Goal: Task Accomplishment & Management: Manage account settings

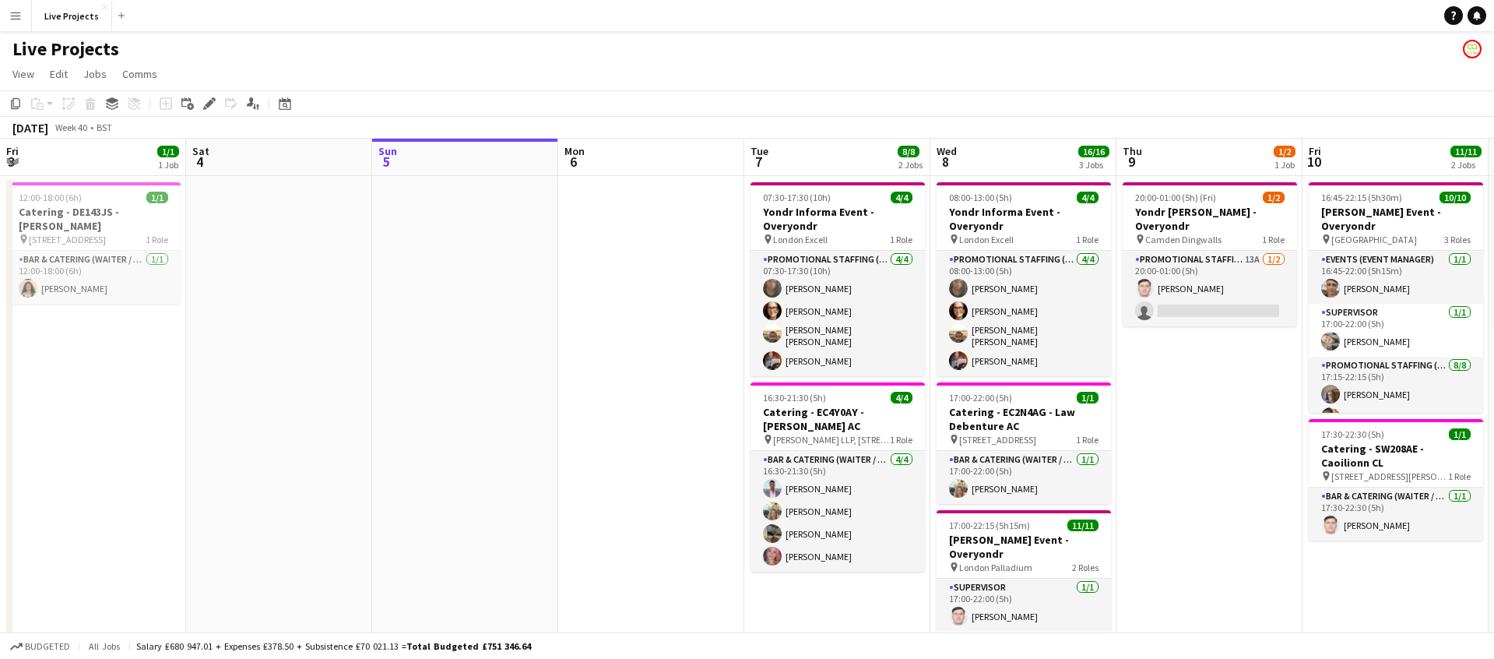
scroll to position [0, 325]
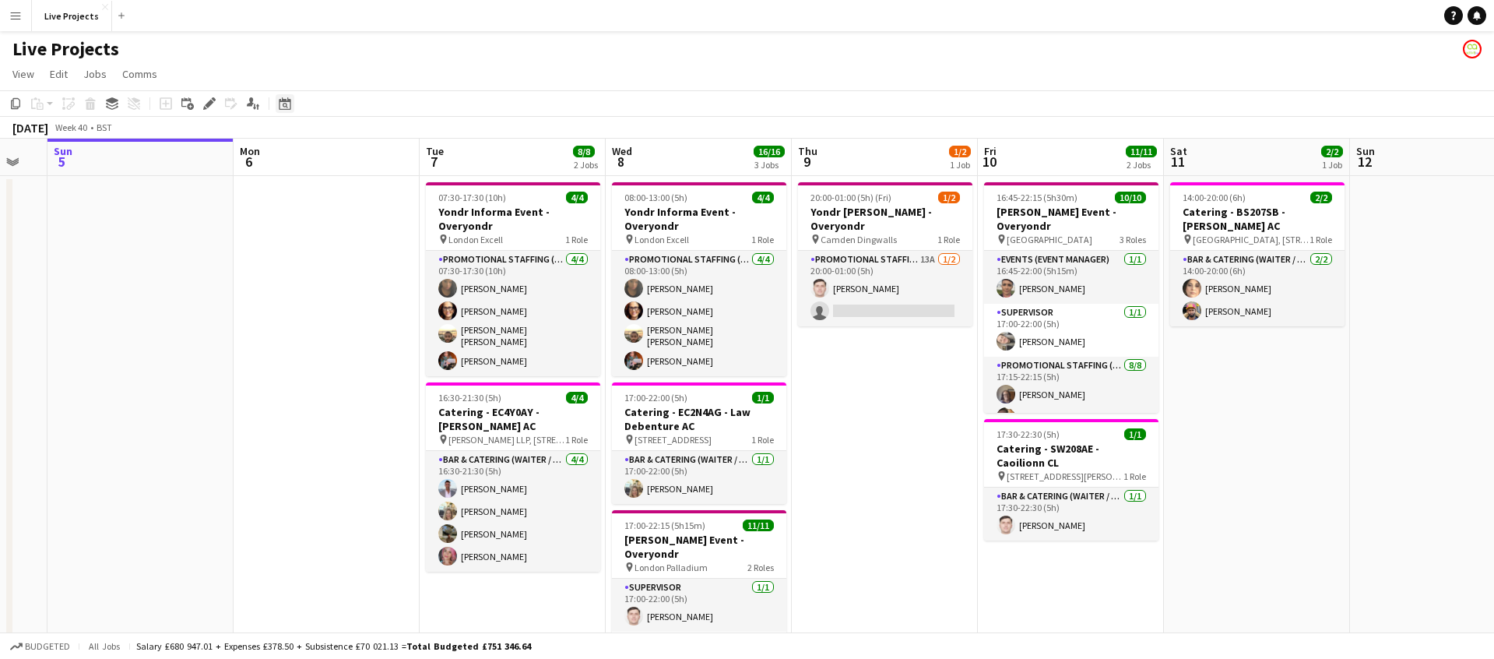
click at [286, 102] on icon "Date picker" at bounding box center [285, 103] width 12 height 12
click at [417, 158] on span "Next month" at bounding box center [411, 157] width 31 height 31
click at [409, 280] on span "21" at bounding box center [411, 278] width 19 height 19
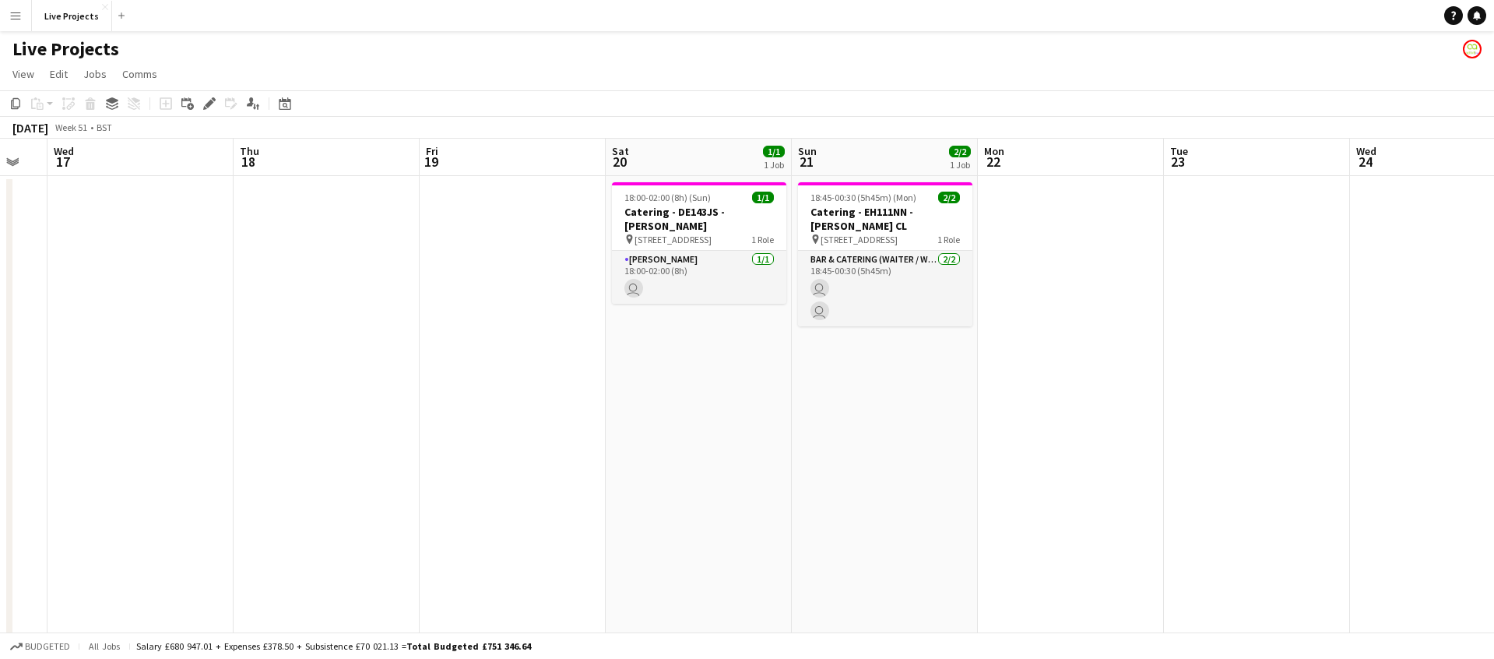
scroll to position [0, 536]
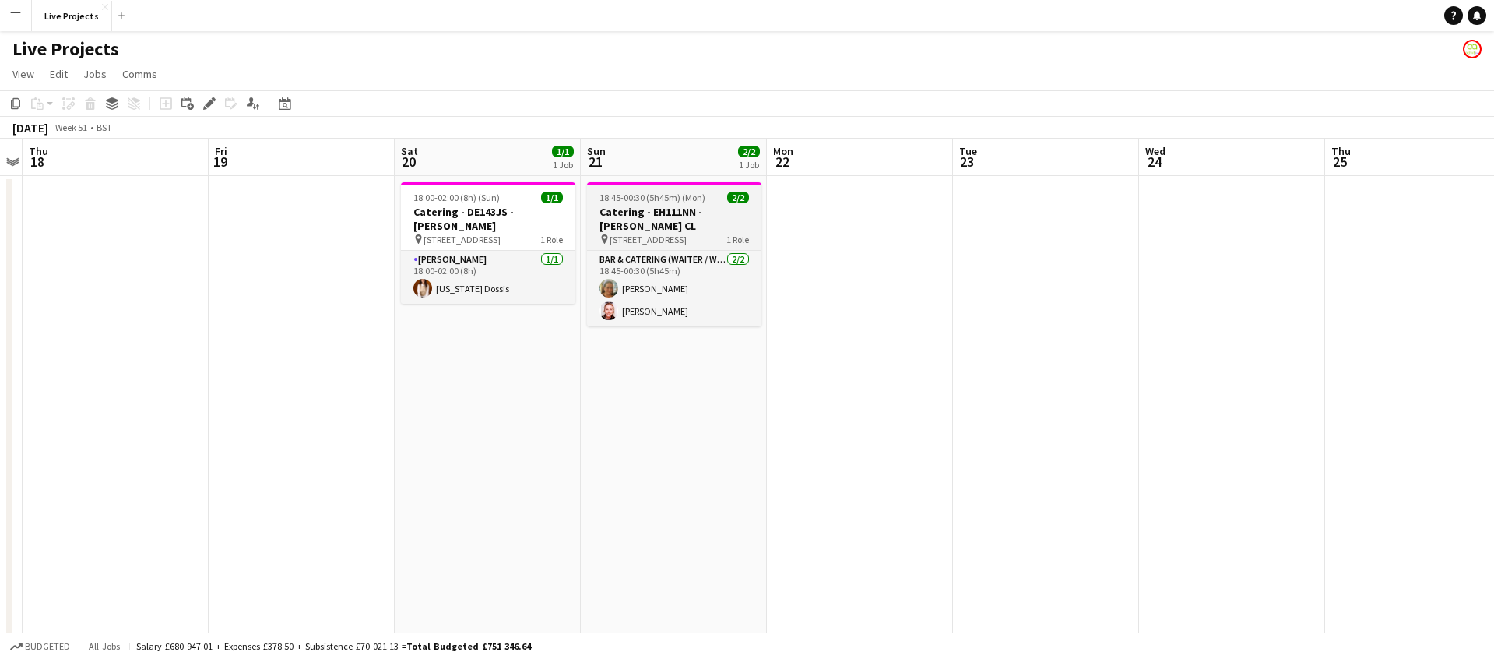
click at [668, 209] on h3 "Catering - EH111NN - Ashlie CL" at bounding box center [674, 219] width 174 height 28
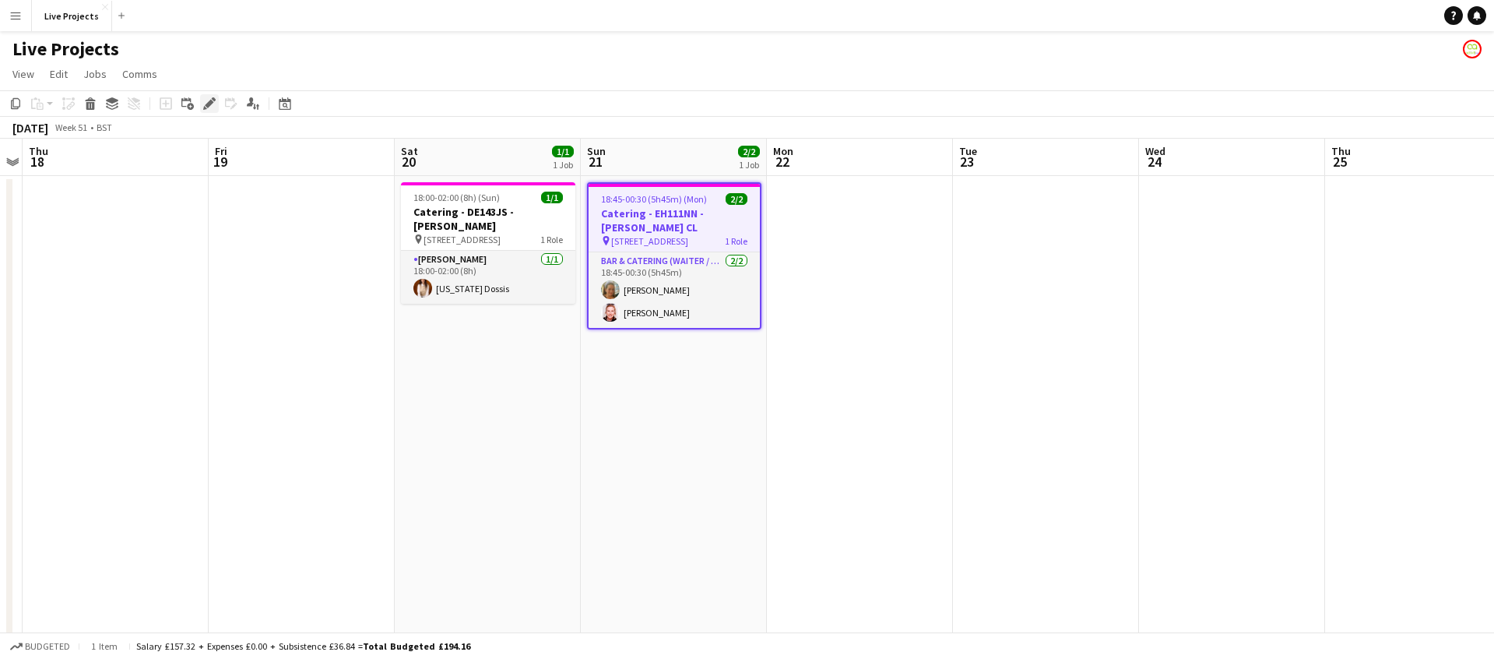
click at [206, 100] on icon "Edit" at bounding box center [209, 103] width 12 height 12
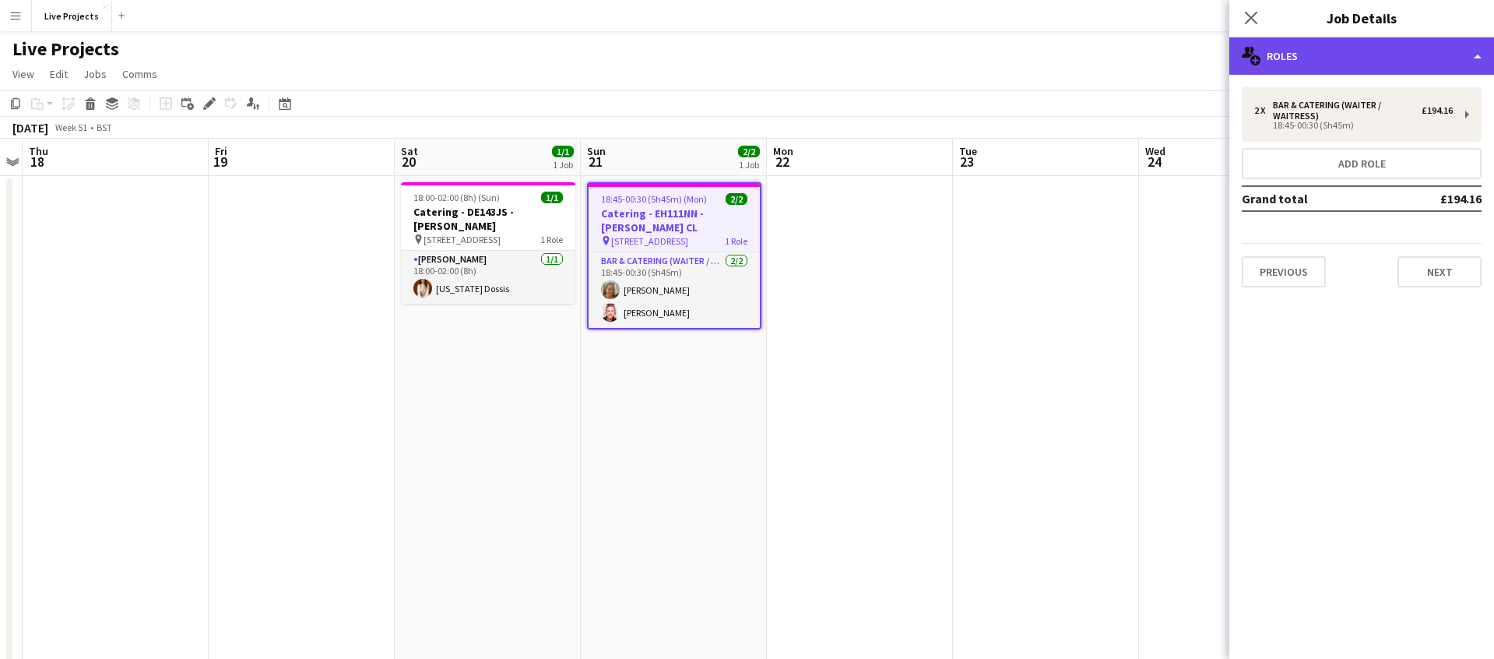
click at [1328, 60] on div "multiple-users-add Roles" at bounding box center [1362, 55] width 265 height 37
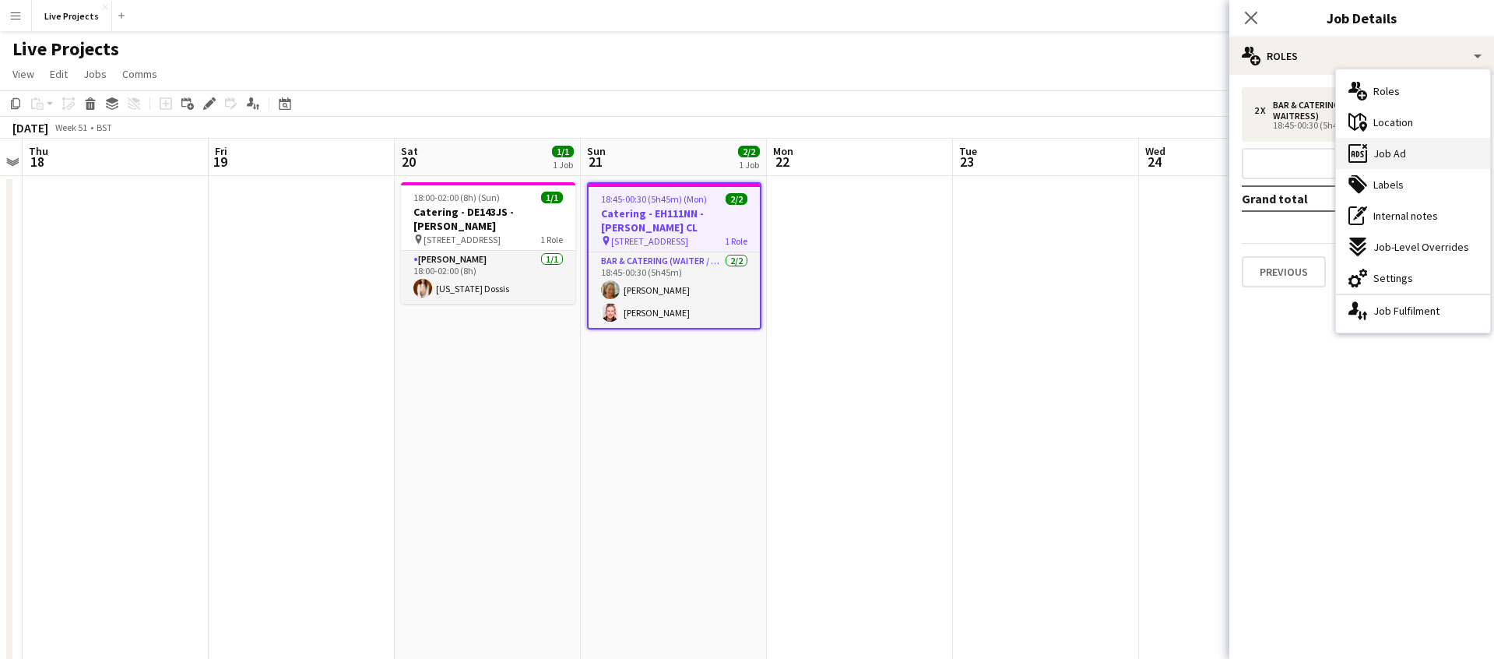
click at [1392, 157] on span "Job Ad" at bounding box center [1390, 153] width 33 height 14
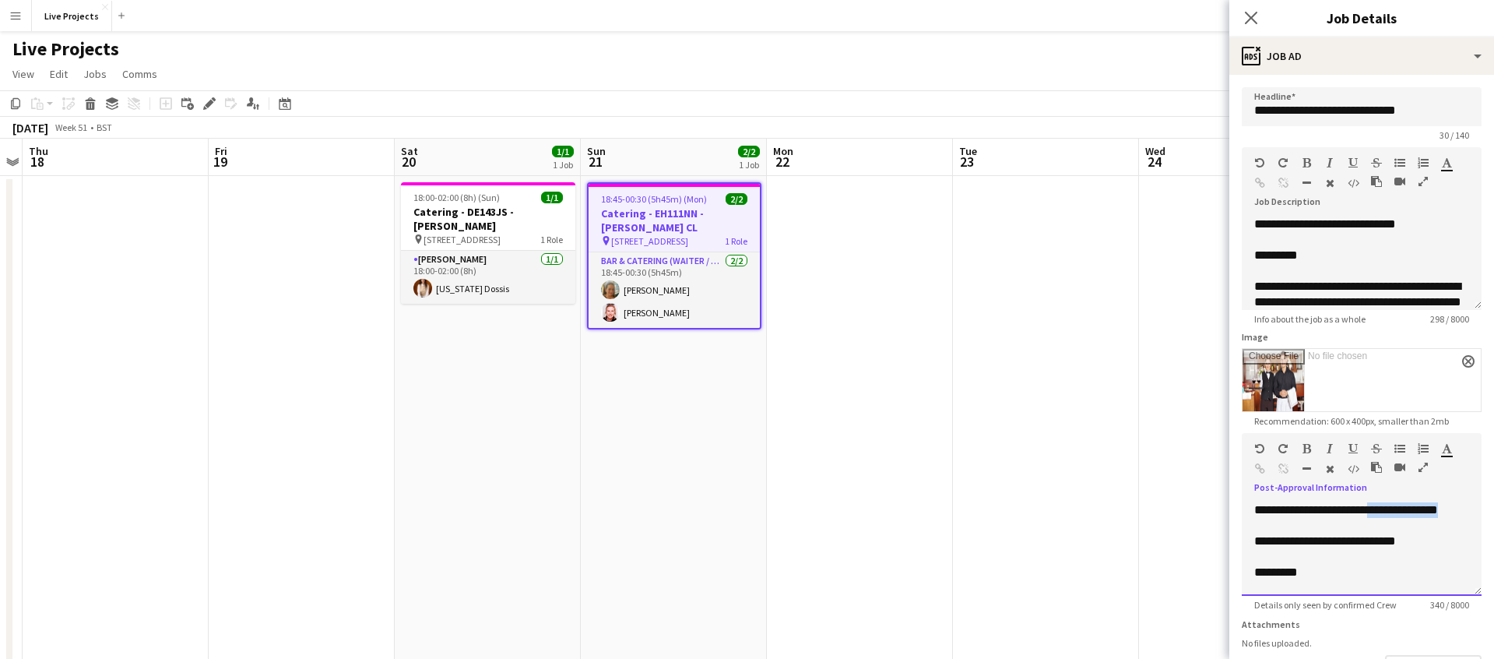
drag, startPoint x: 1459, startPoint y: 510, endPoint x: 1370, endPoint y: 511, distance: 88.8
click at [1370, 511] on div "**********" at bounding box center [1362, 510] width 215 height 16
click at [1255, 12] on icon at bounding box center [1251, 18] width 12 height 12
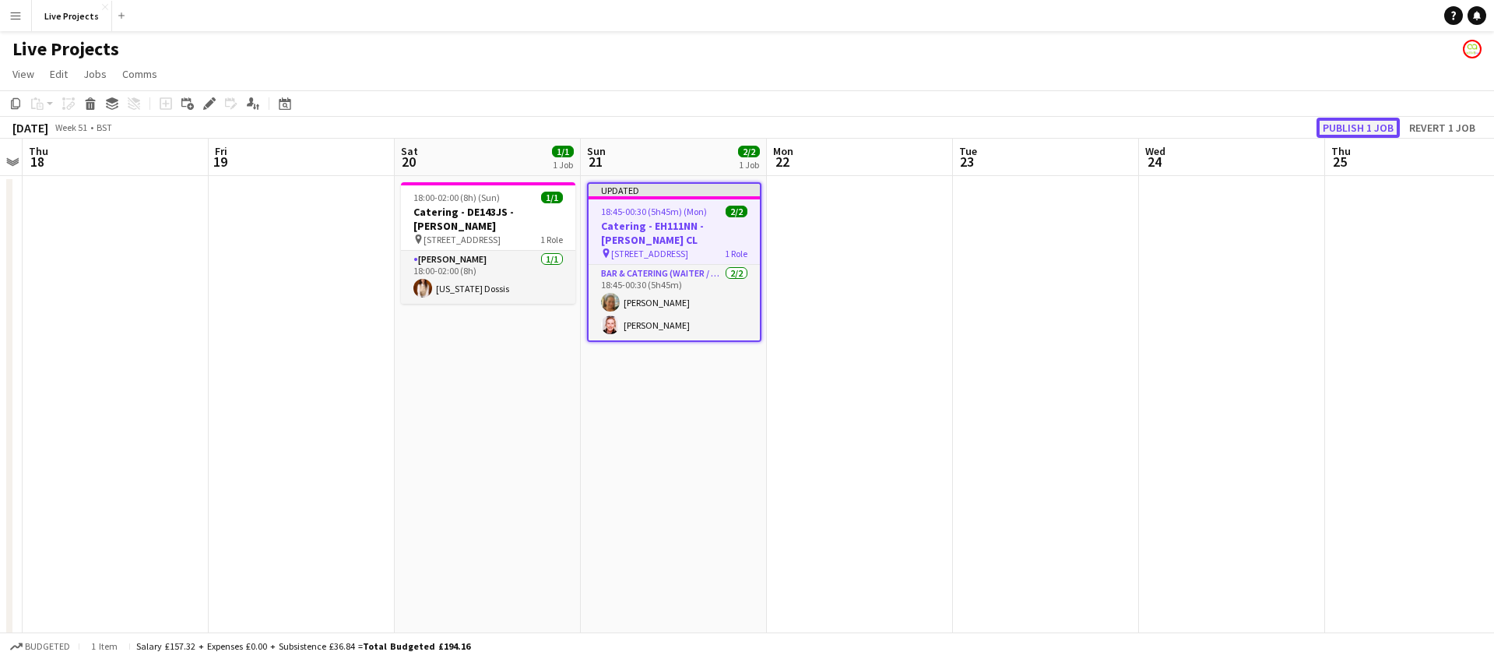
click at [1346, 119] on button "Publish 1 job" at bounding box center [1358, 128] width 83 height 20
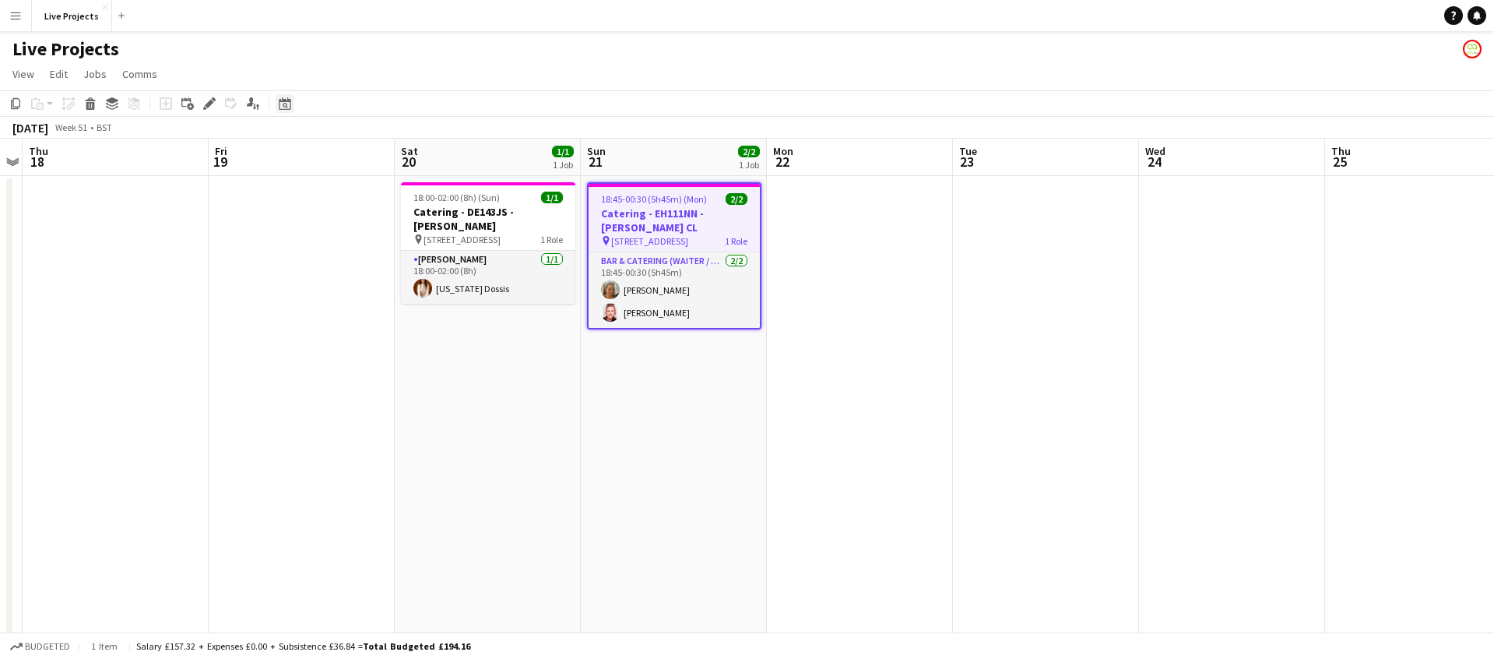
click at [290, 106] on icon at bounding box center [285, 103] width 12 height 12
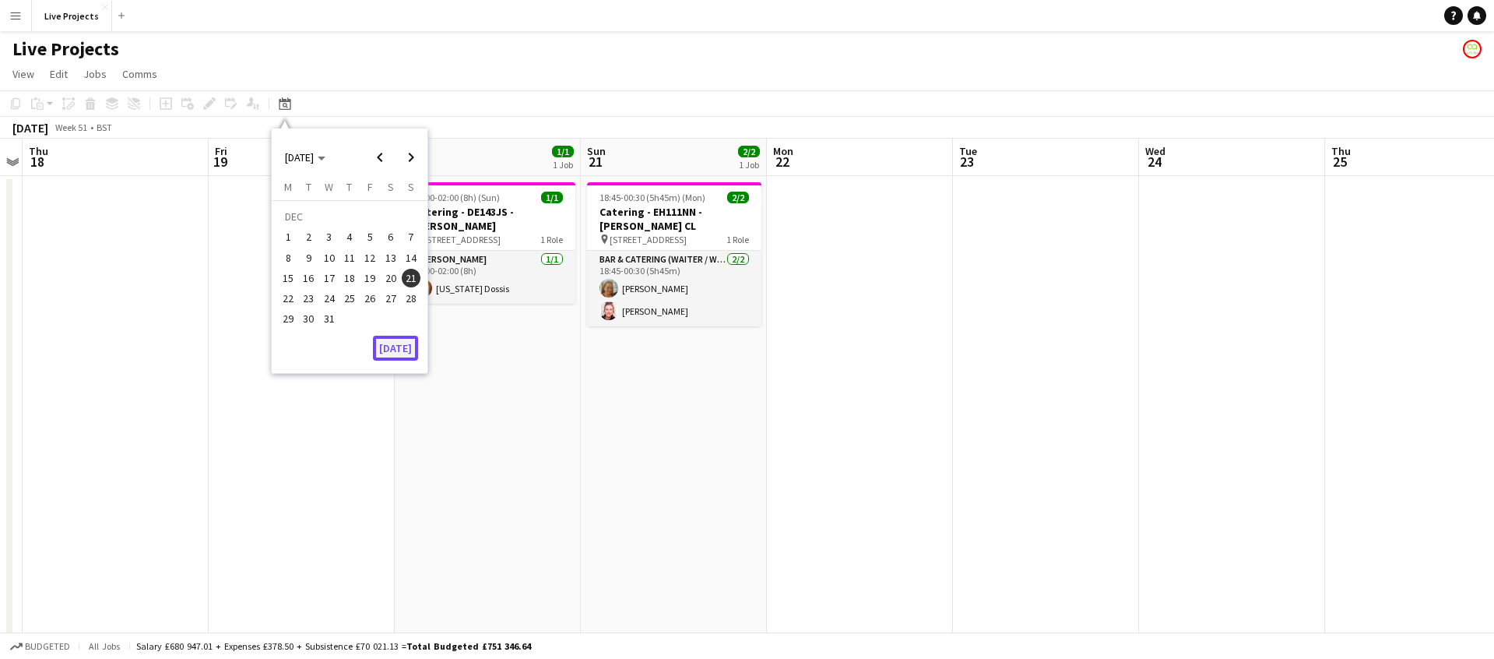
click at [390, 348] on button "Today" at bounding box center [395, 348] width 45 height 25
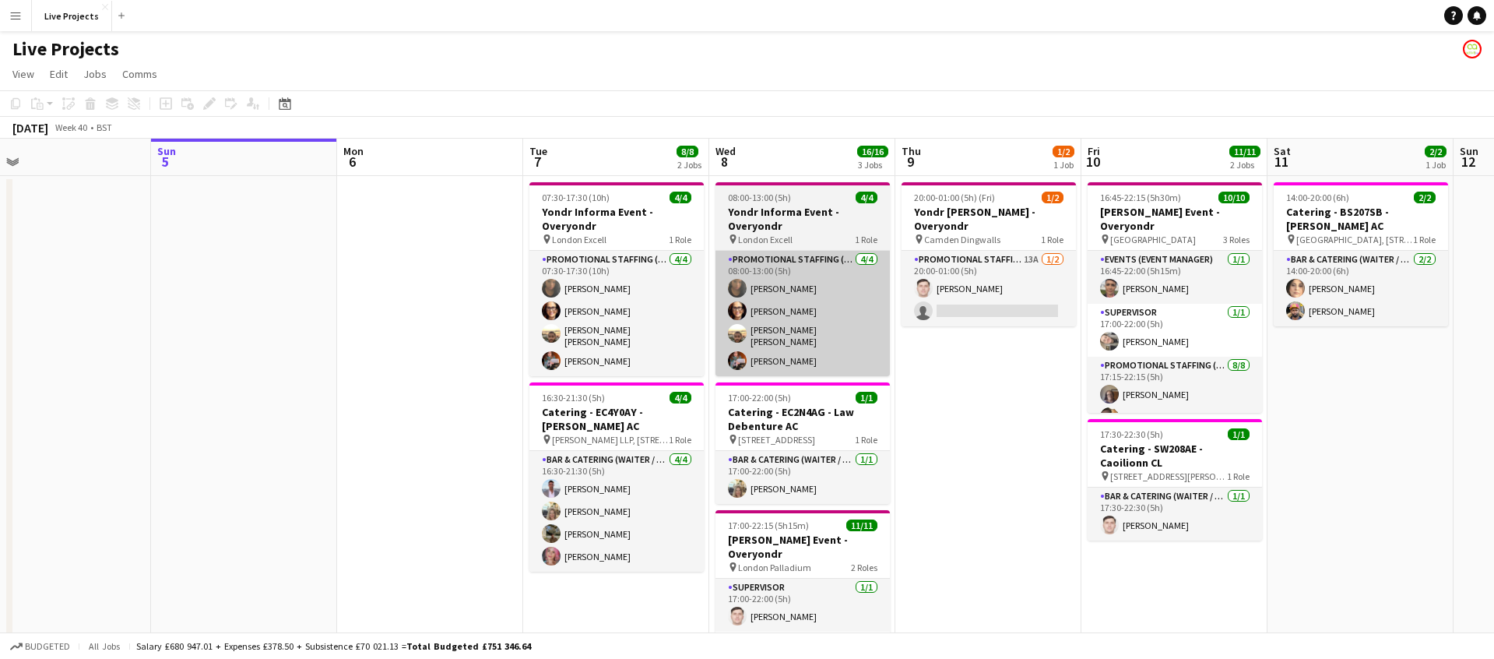
scroll to position [0, 596]
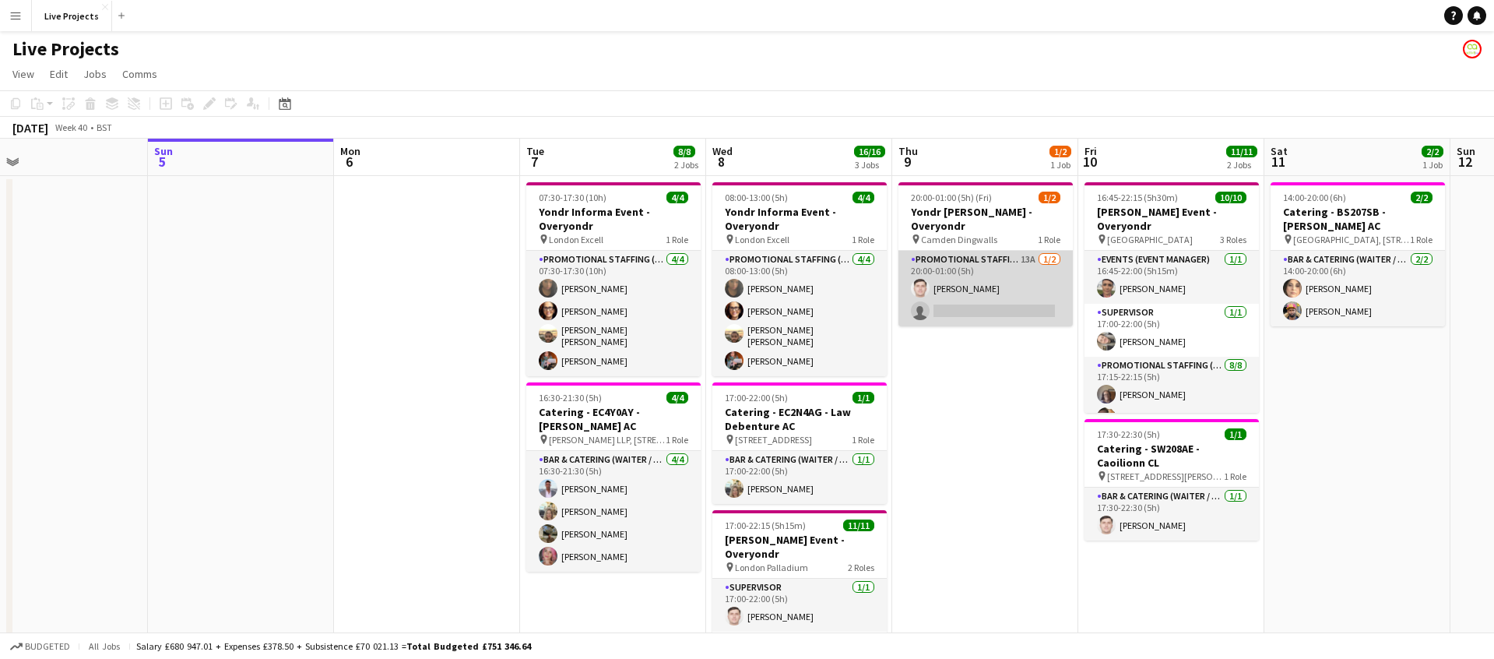
click at [981, 304] on app-card-role "Promotional Staffing (Exhibition Host) 13A 1/2 20:00-01:00 (5h) Jon Samadov sin…" at bounding box center [986, 289] width 174 height 76
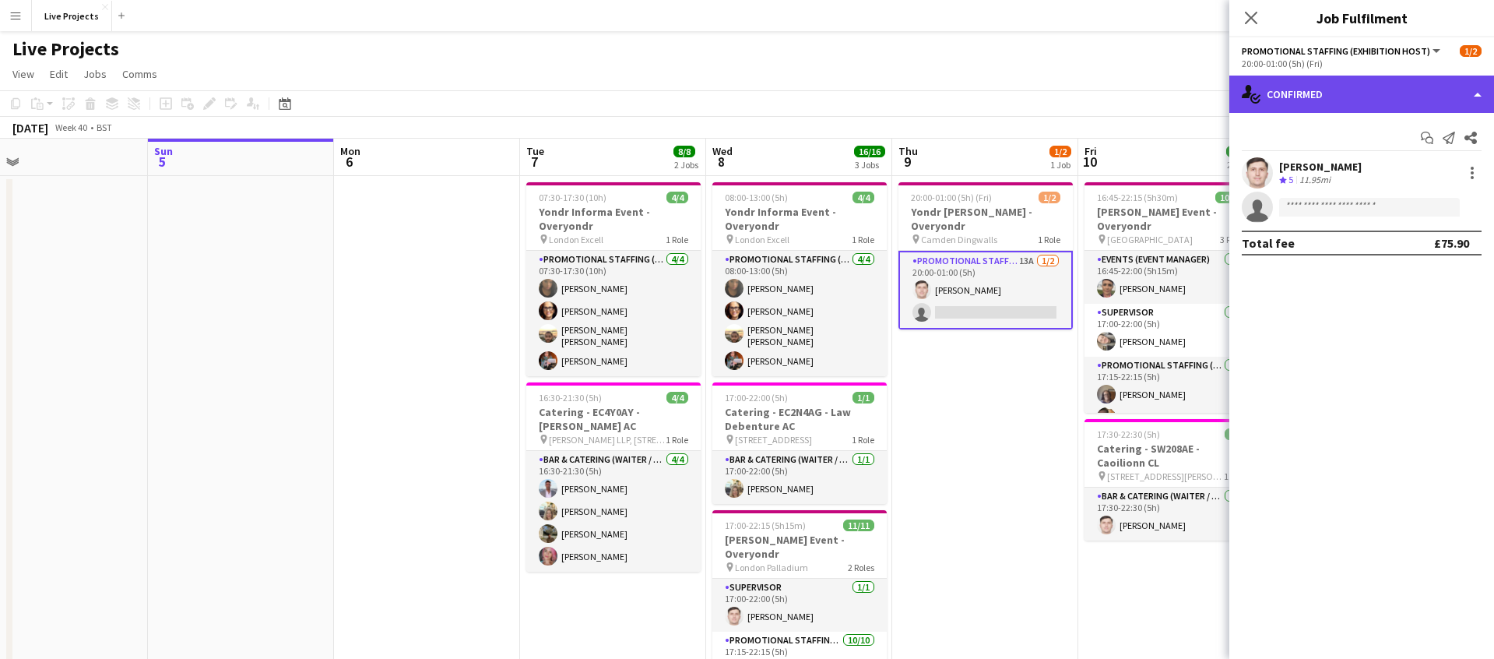
click at [1363, 94] on div "single-neutral-actions-check-2 Confirmed" at bounding box center [1362, 94] width 265 height 37
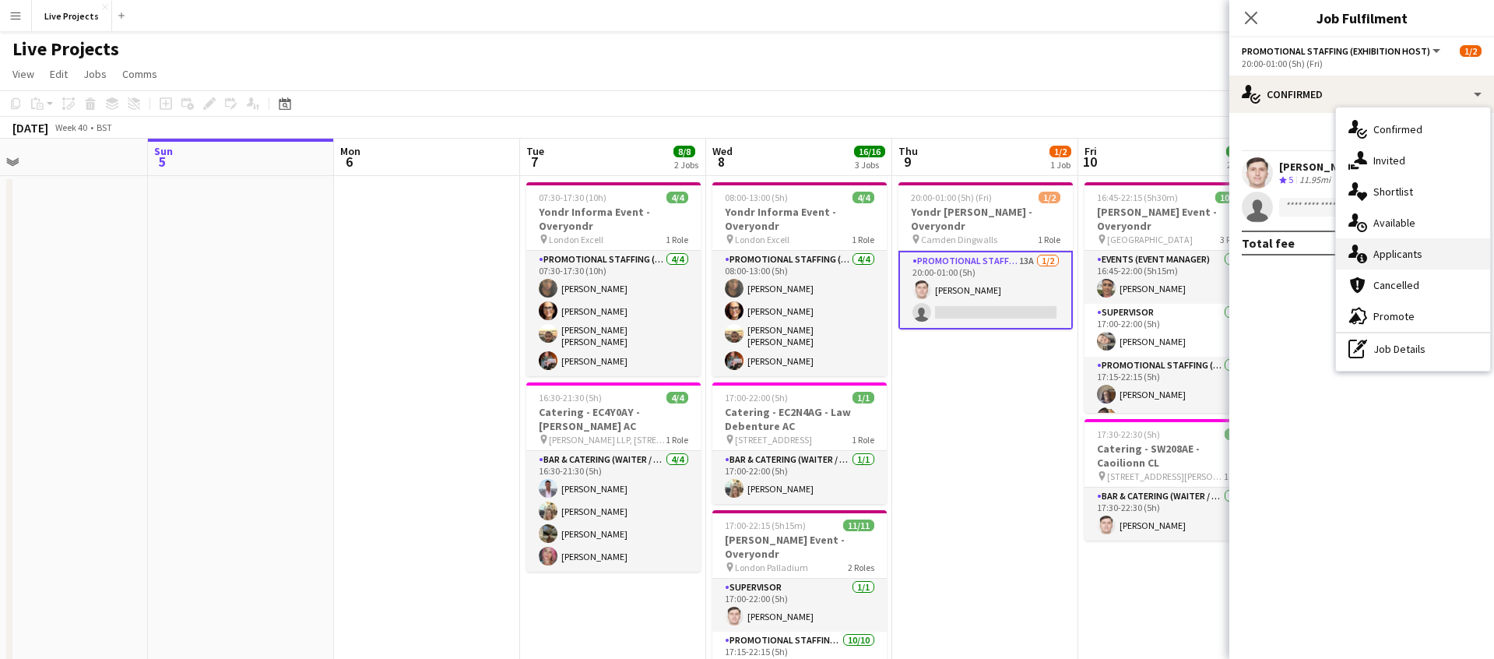
click at [1431, 250] on div "single-neutral-actions-information Applicants" at bounding box center [1413, 253] width 154 height 31
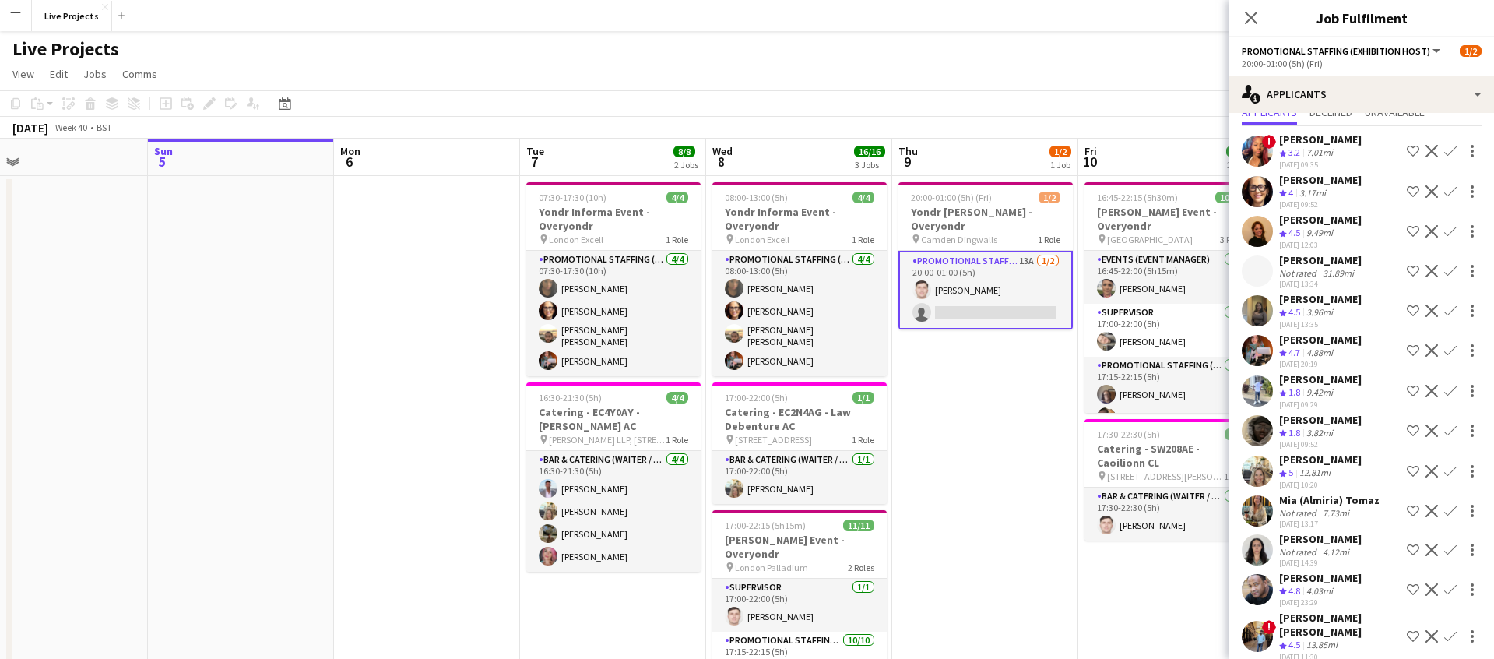
scroll to position [60, 0]
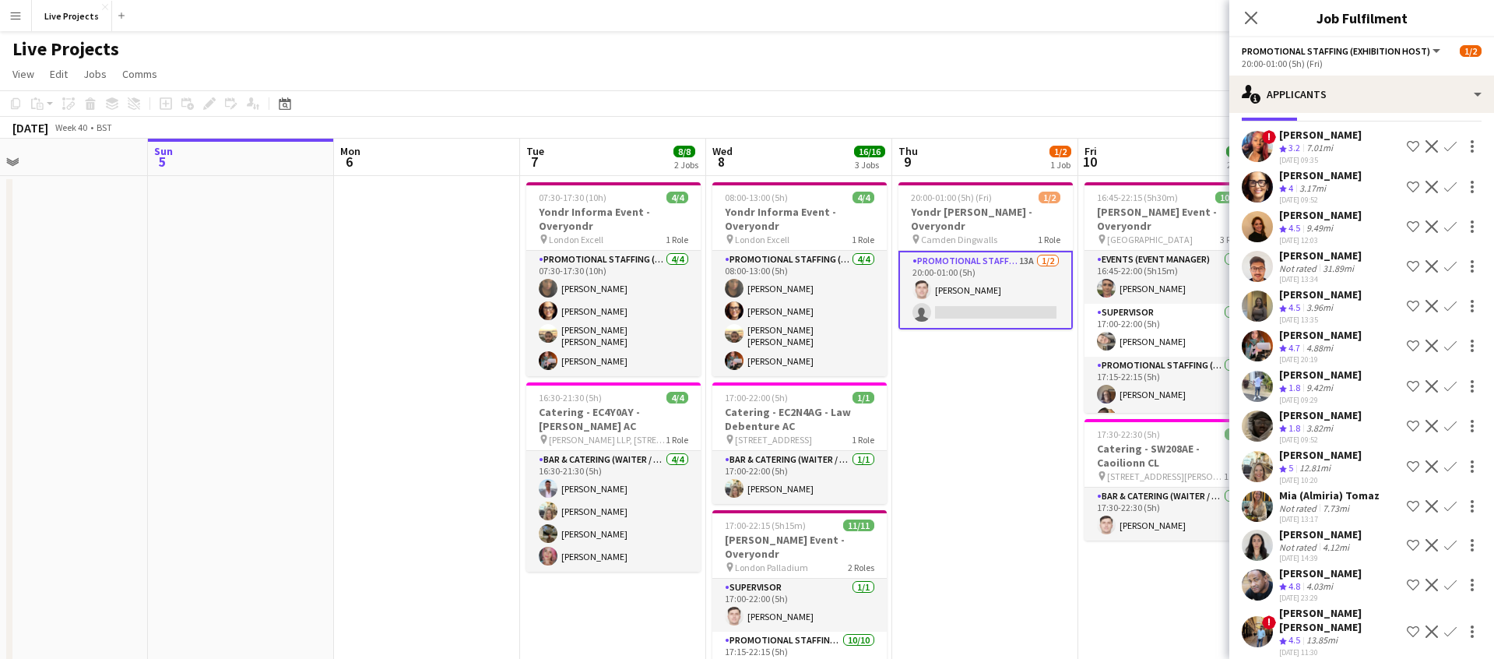
click at [1451, 340] on app-icon "Confirm" at bounding box center [1451, 346] width 12 height 12
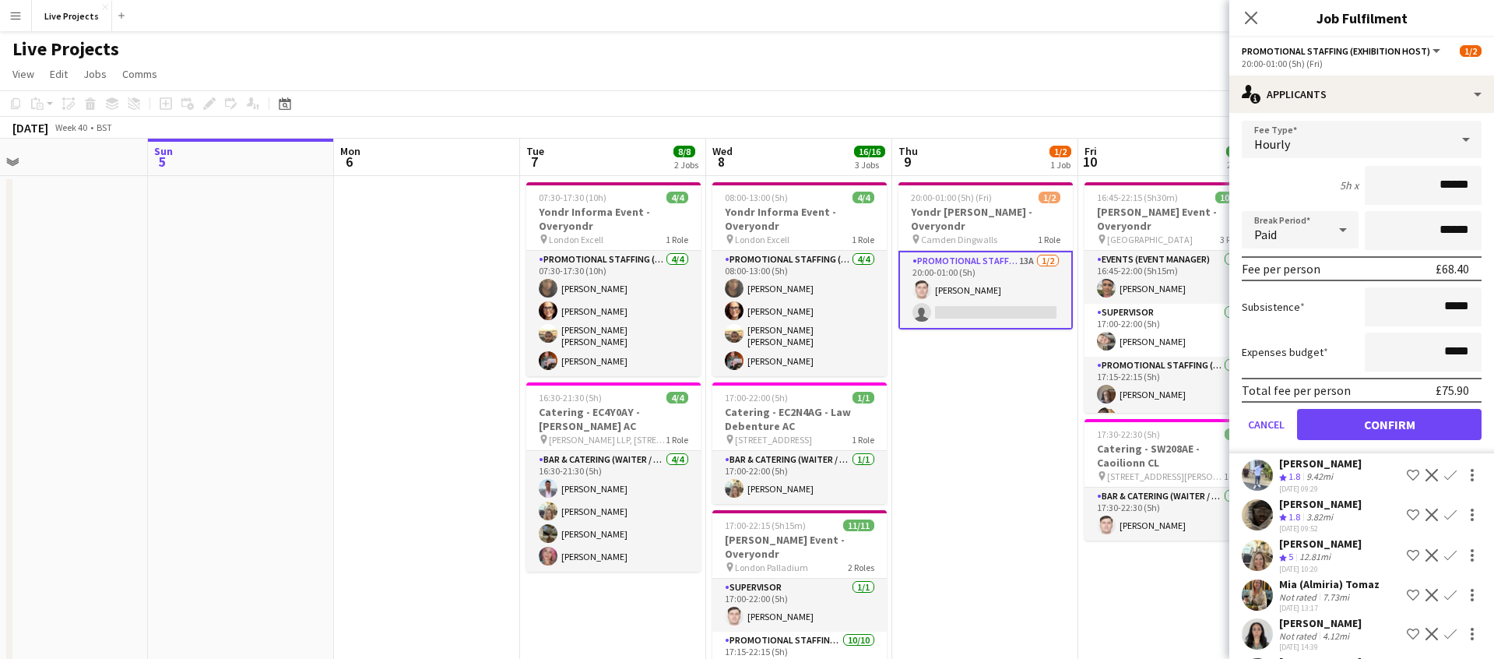
scroll to position [414, 0]
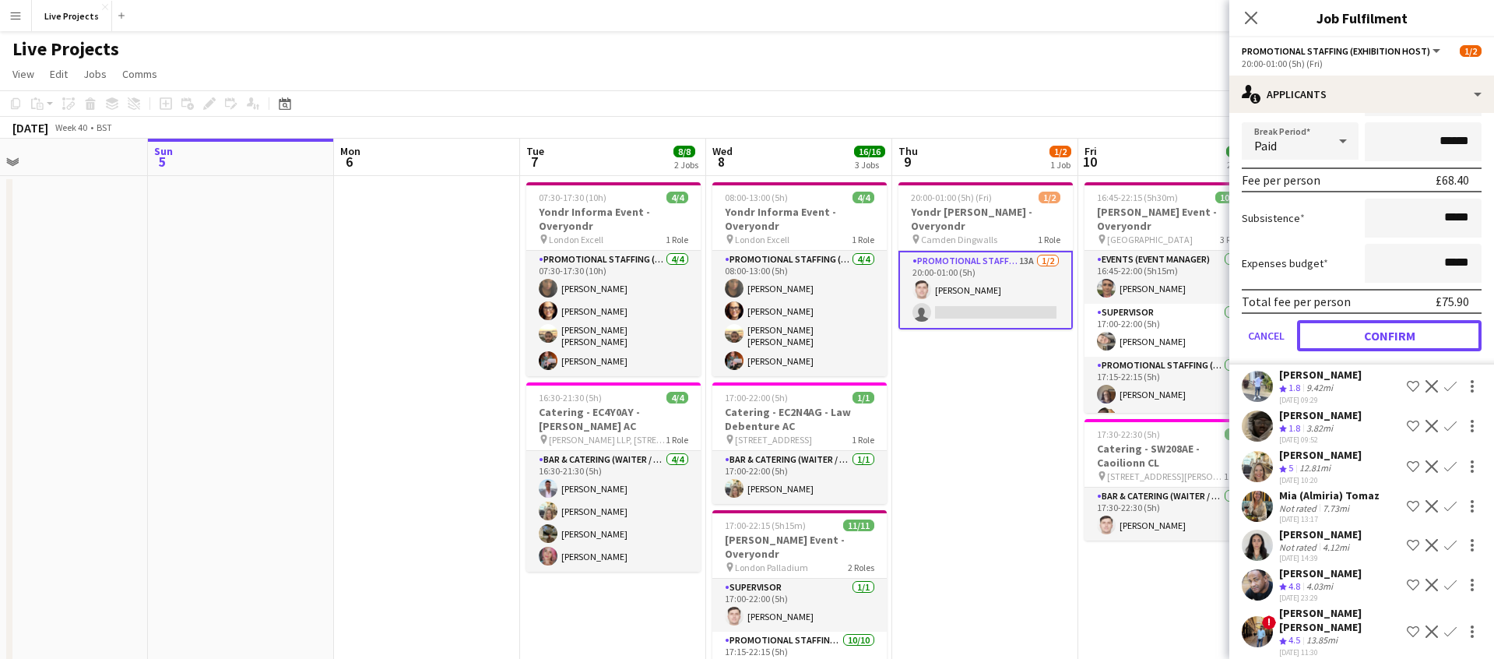
click at [1378, 334] on button "Confirm" at bounding box center [1389, 335] width 185 height 31
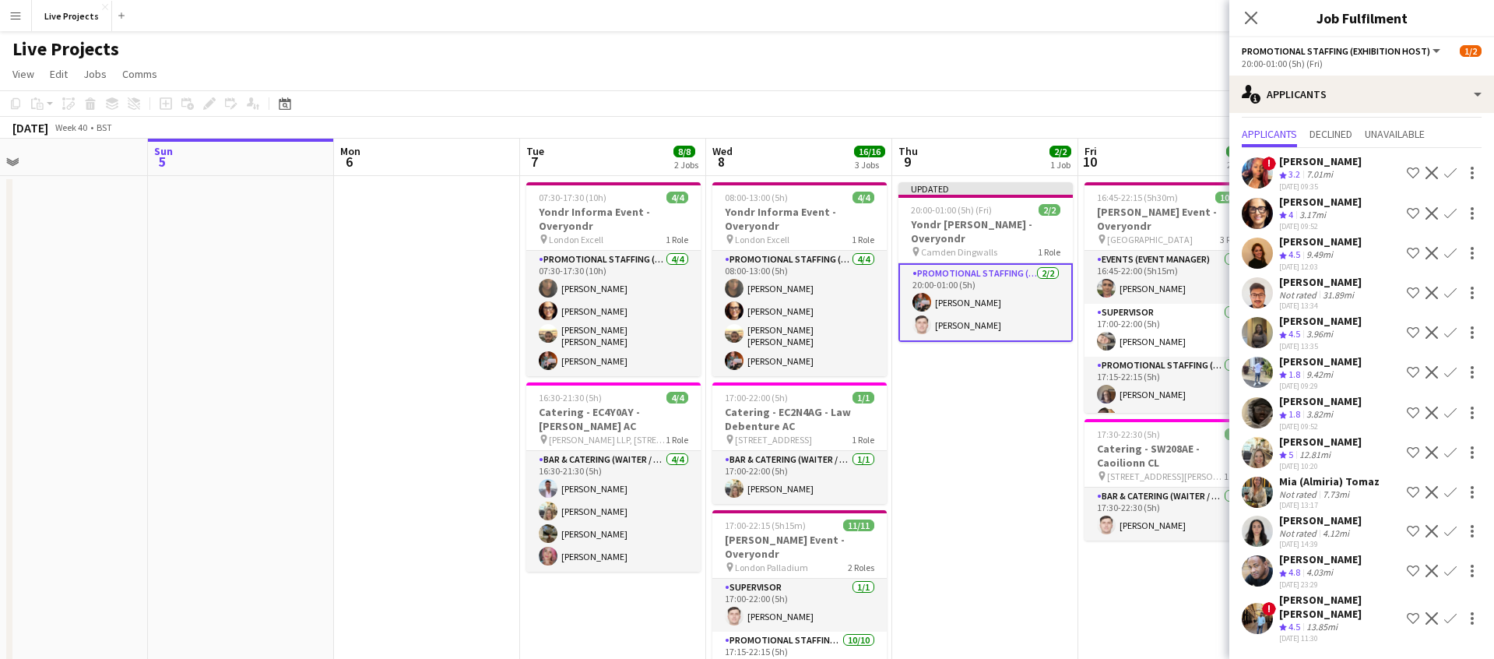
scroll to position [19, 0]
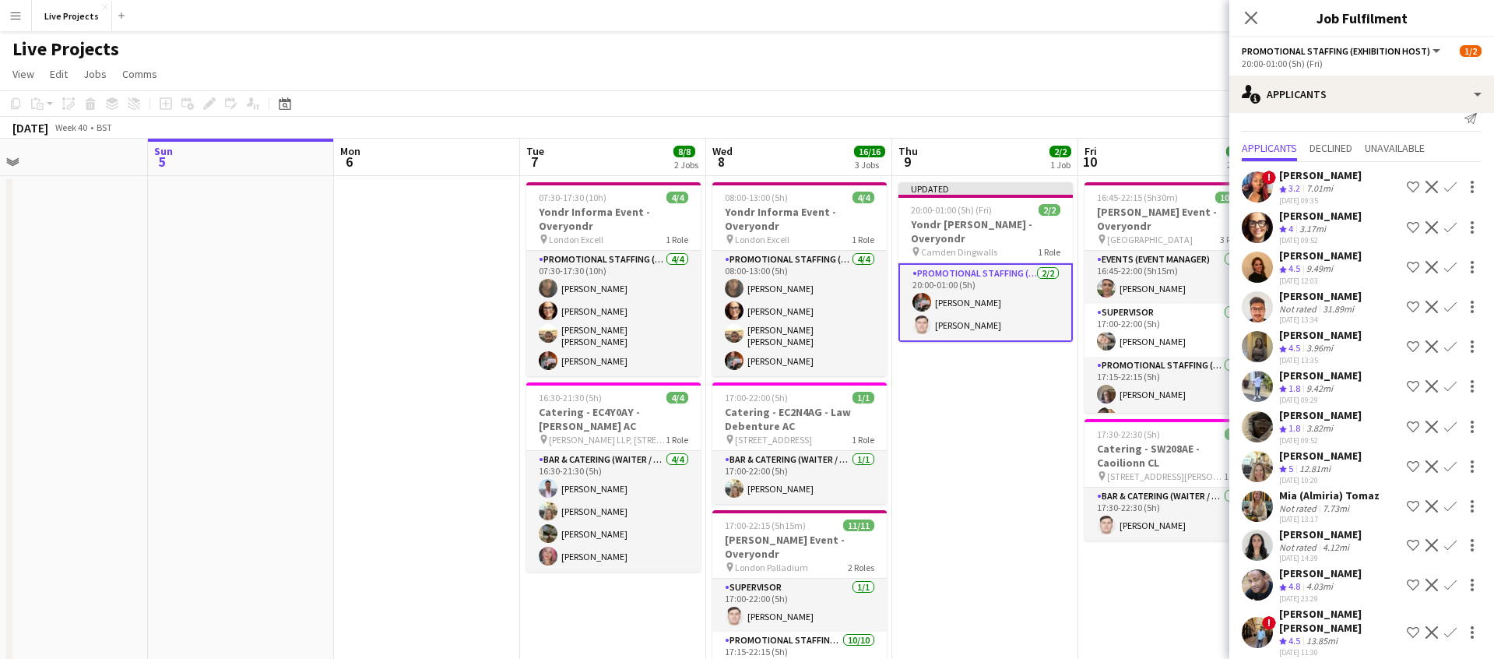
click at [1248, 12] on icon "Close pop-in" at bounding box center [1251, 18] width 12 height 12
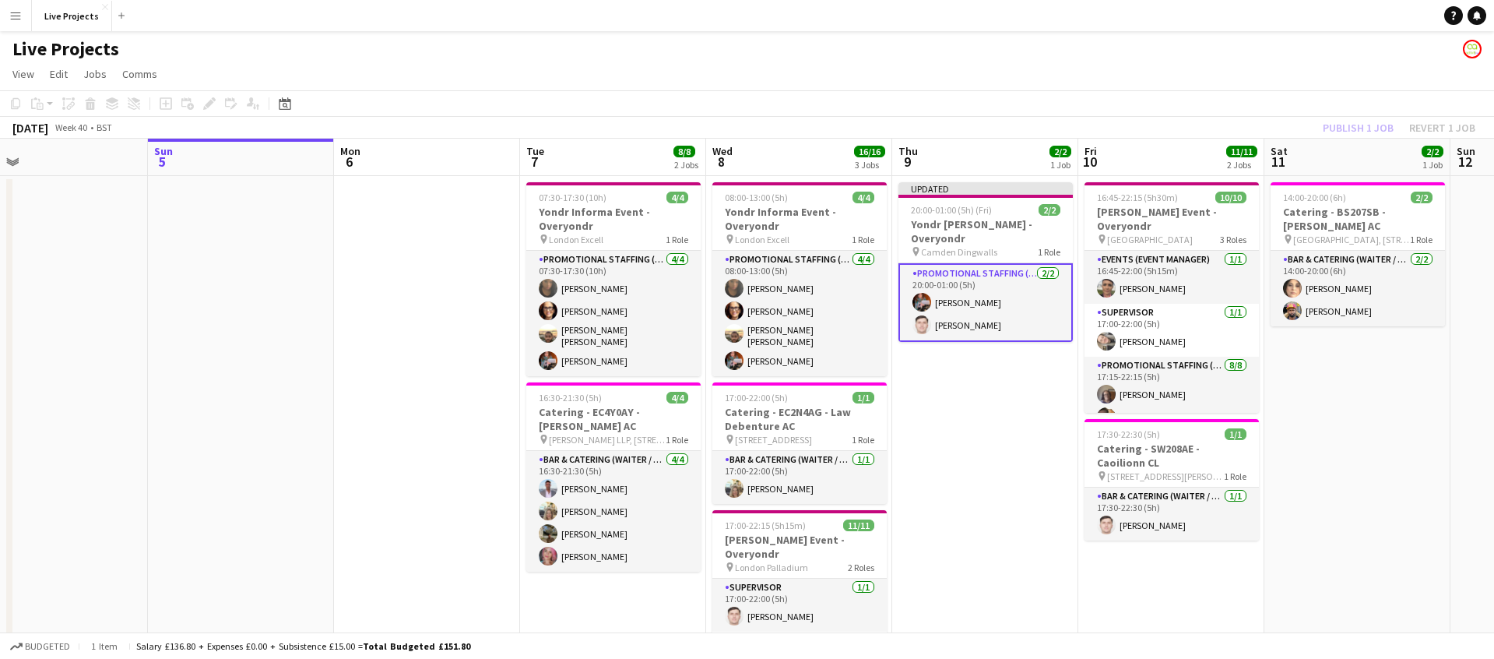
click at [1364, 128] on div "Publish 1 job Revert 1 job" at bounding box center [1399, 128] width 190 height 20
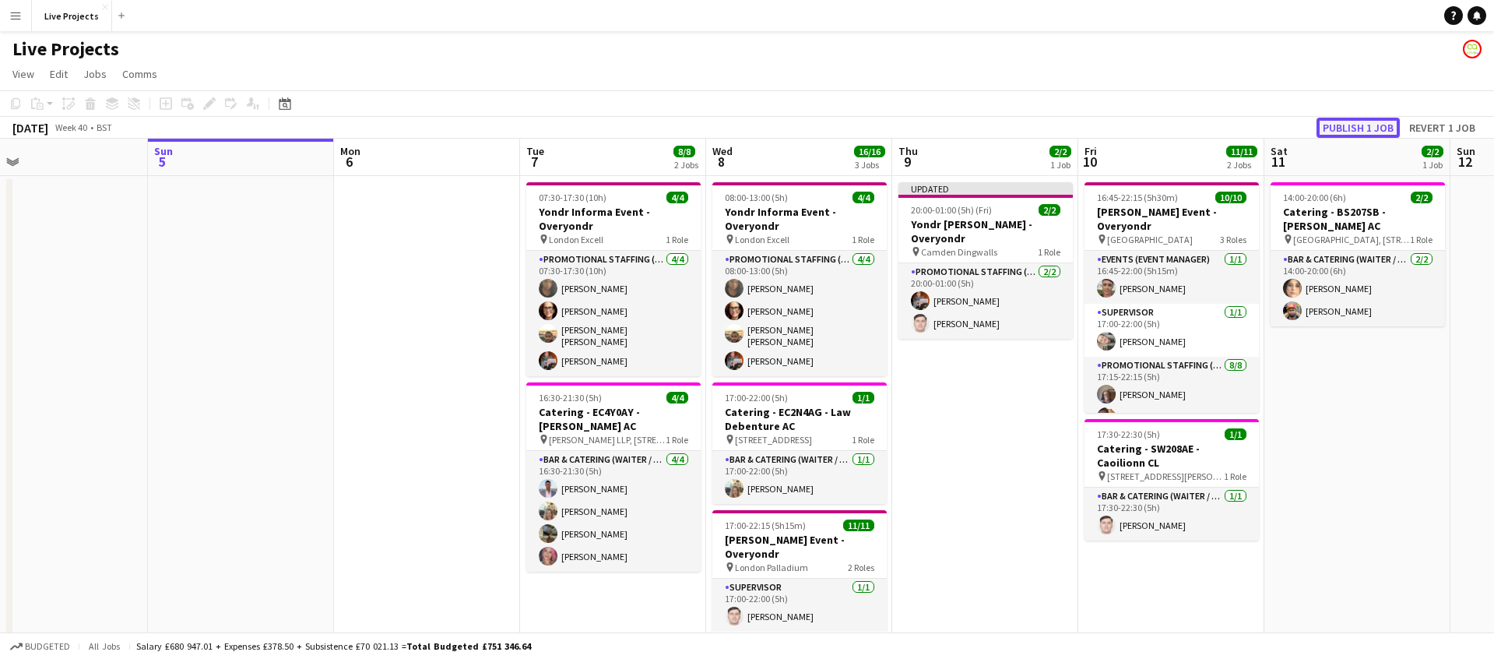
click at [1364, 128] on button "Publish 1 job" at bounding box center [1358, 128] width 83 height 20
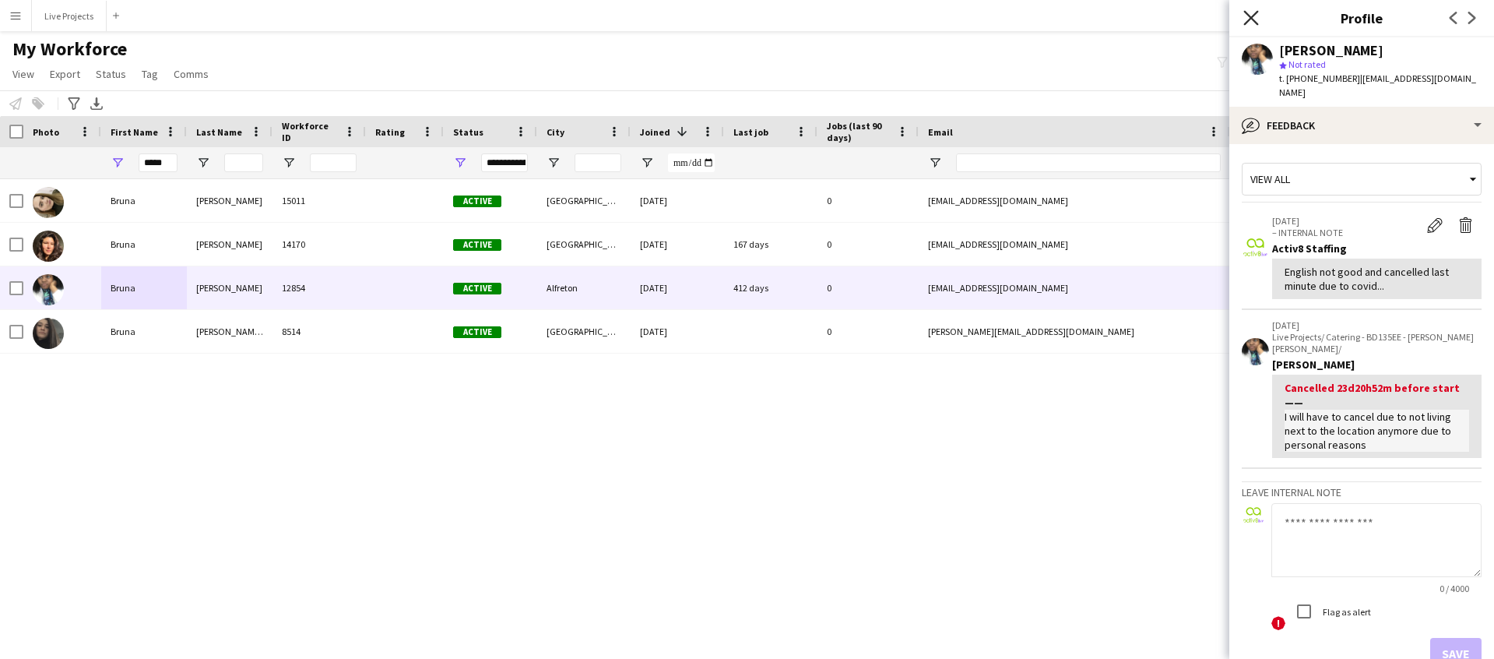
click at [1251, 13] on icon "Close pop-in" at bounding box center [1251, 17] width 15 height 15
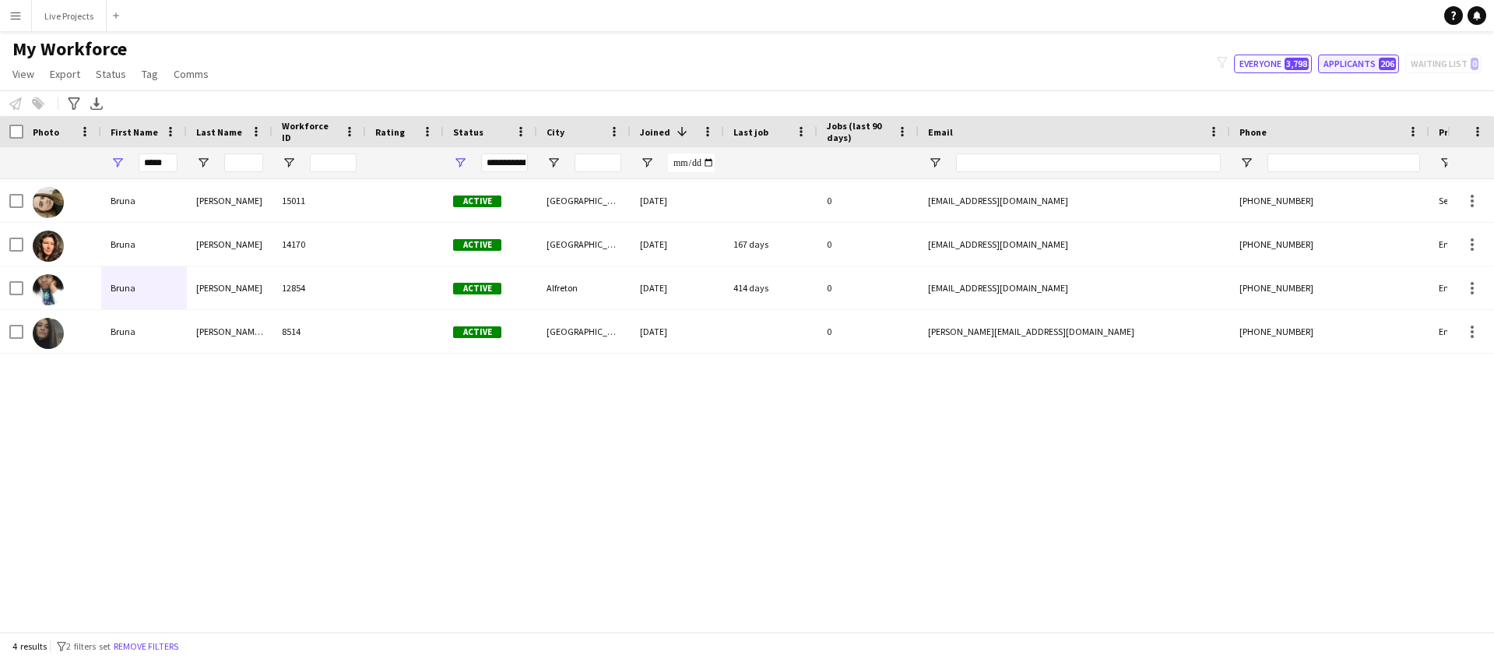
click at [1367, 65] on button "Applicants 206" at bounding box center [1358, 64] width 81 height 19
type input "**********"
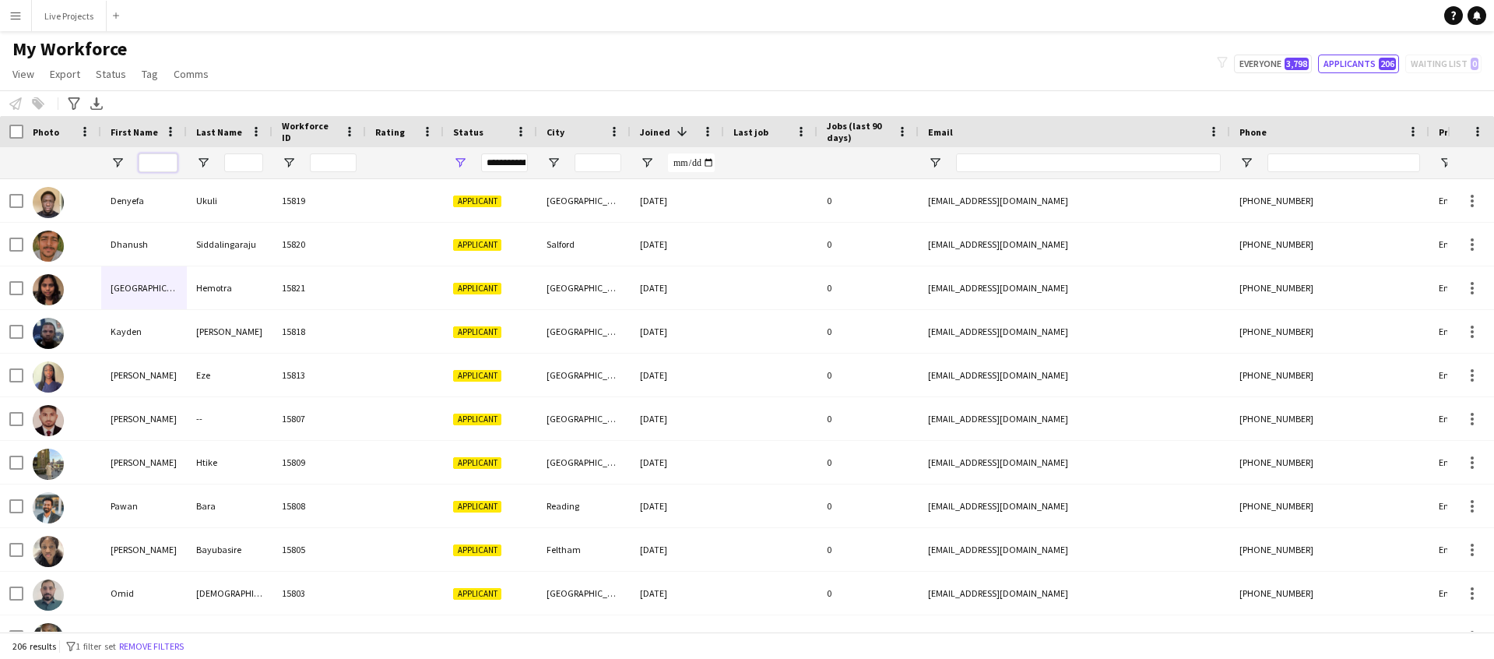
click at [163, 164] on input "First Name Filter Input" at bounding box center [158, 162] width 39 height 19
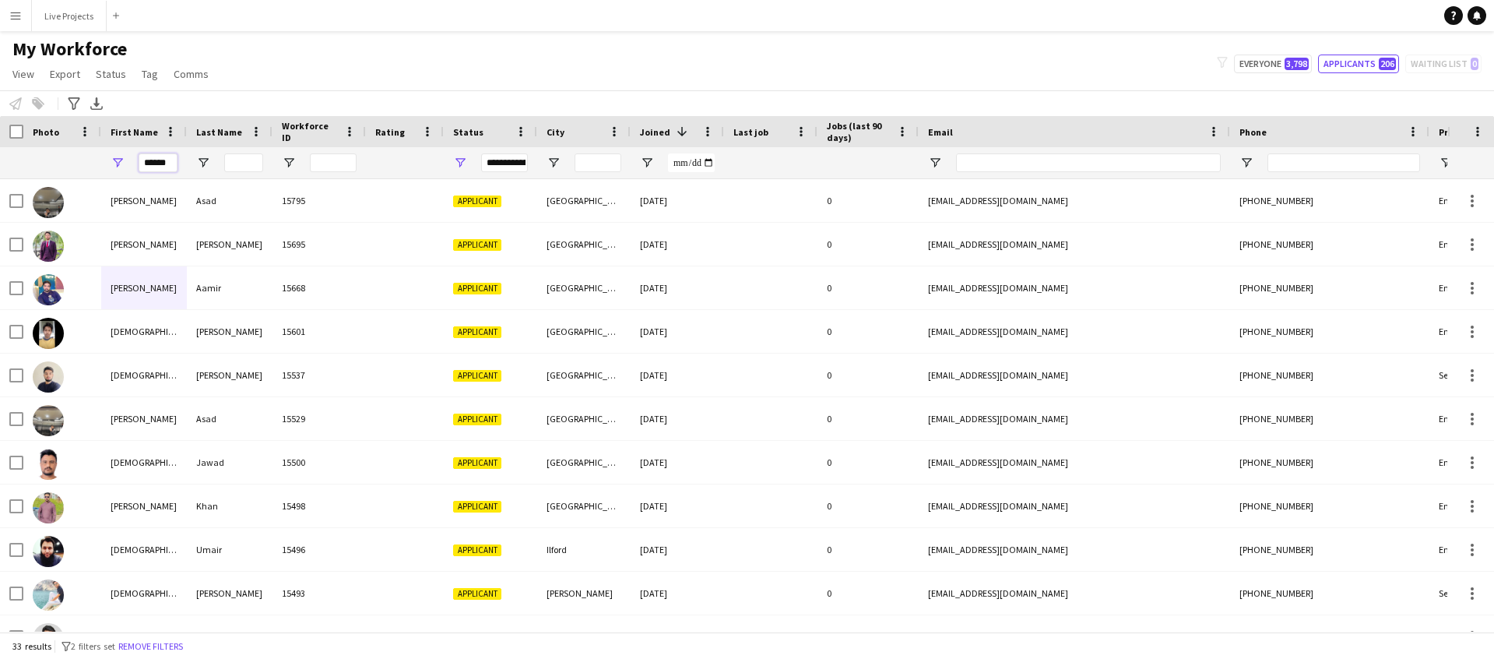
type input "******"
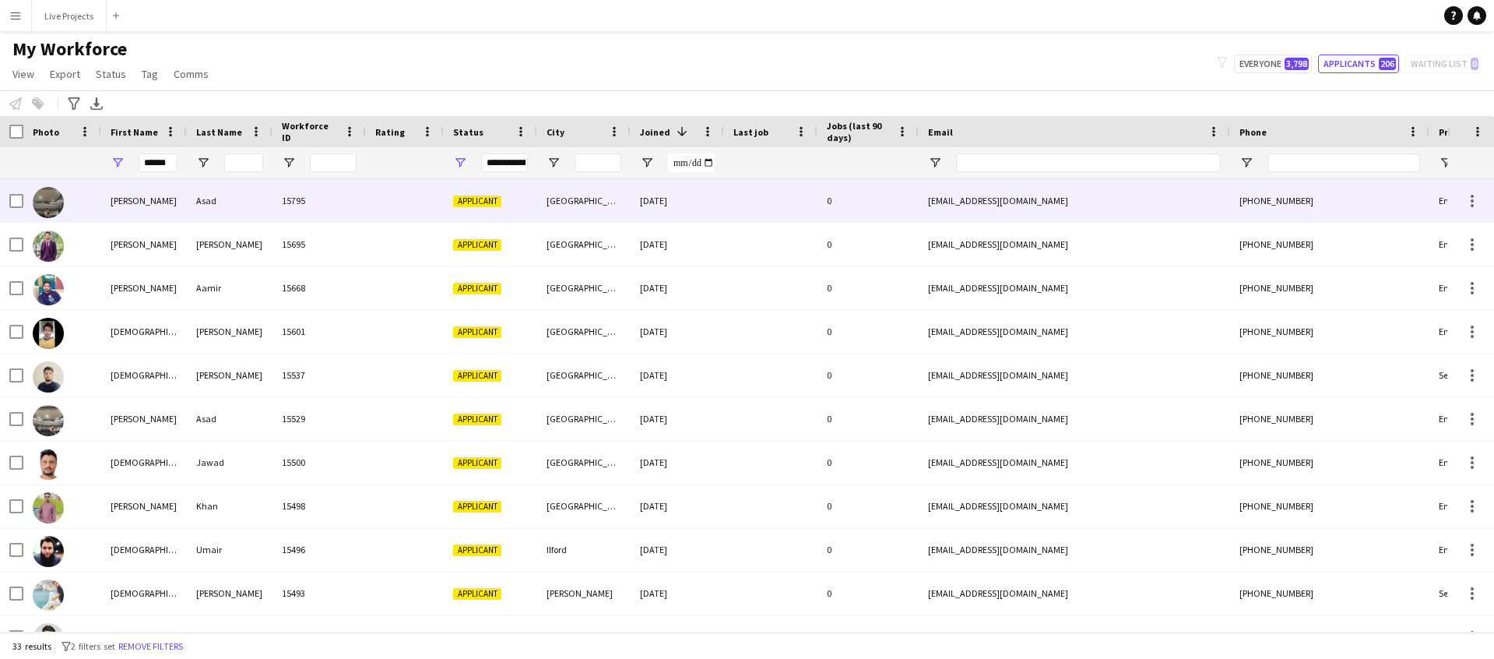
click at [149, 194] on div "[PERSON_NAME]" at bounding box center [144, 200] width 86 height 43
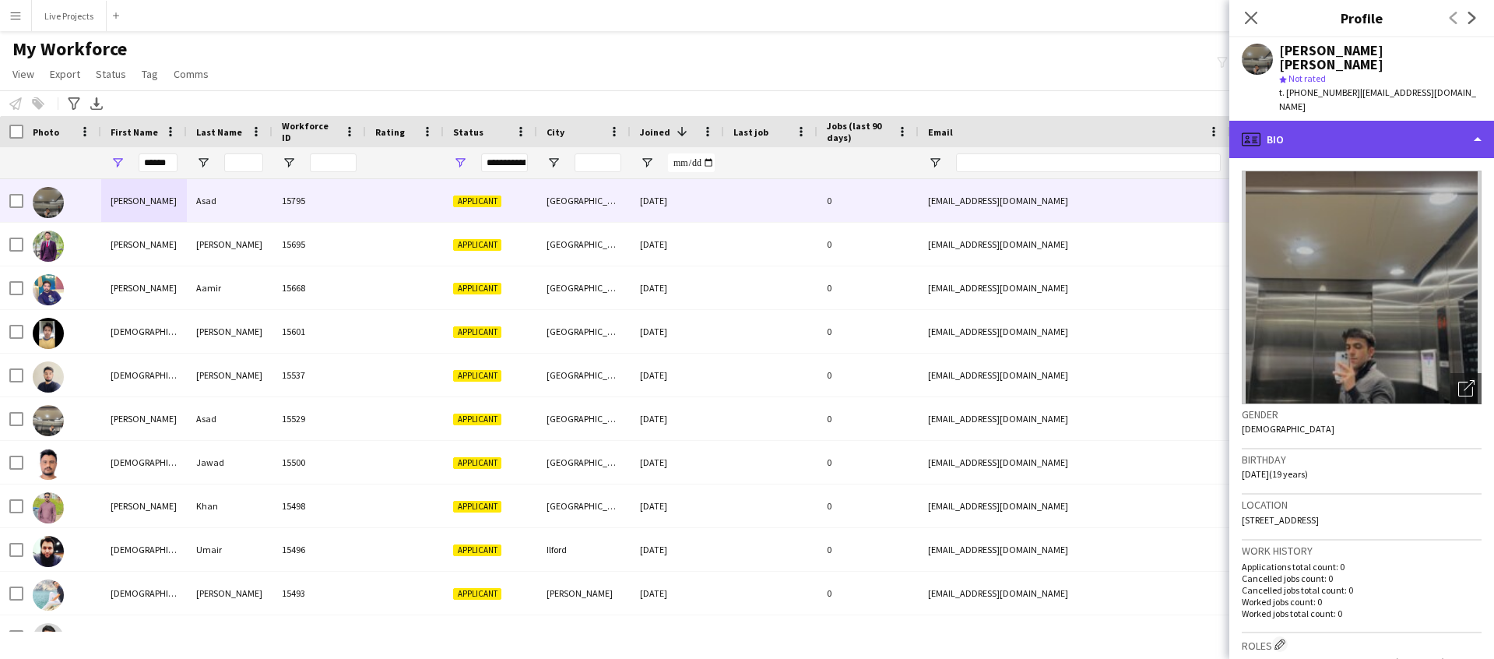
click at [1357, 121] on div "profile Bio" at bounding box center [1362, 139] width 265 height 37
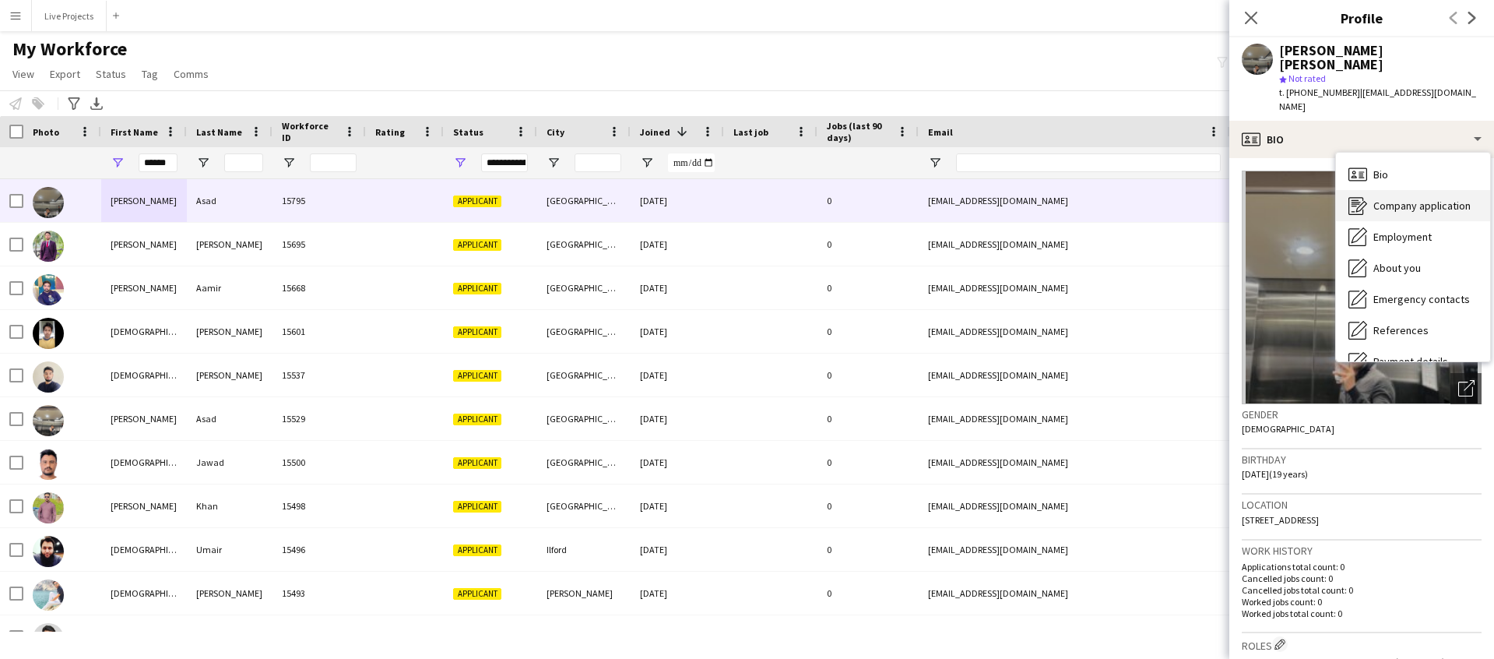
click at [1407, 190] on div "Company application Company application" at bounding box center [1413, 205] width 154 height 31
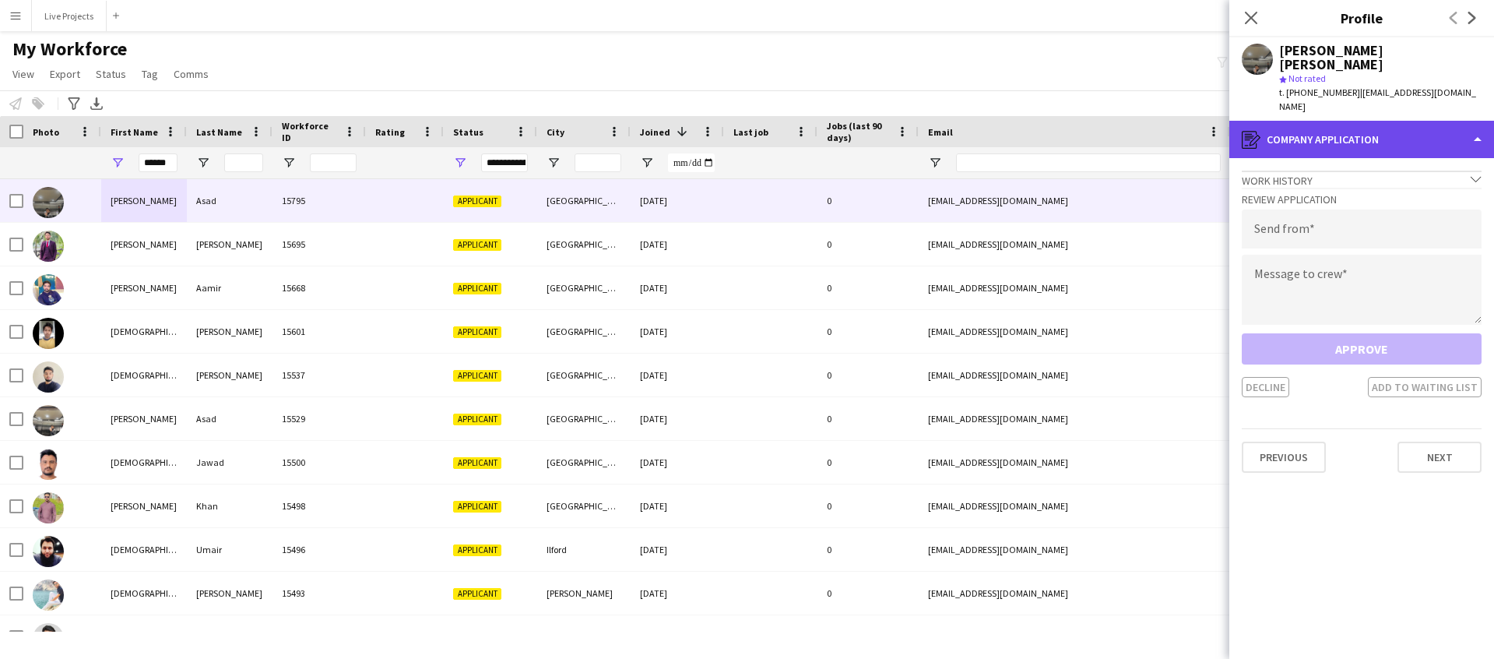
click at [1382, 121] on div "register Company application" at bounding box center [1362, 139] width 265 height 37
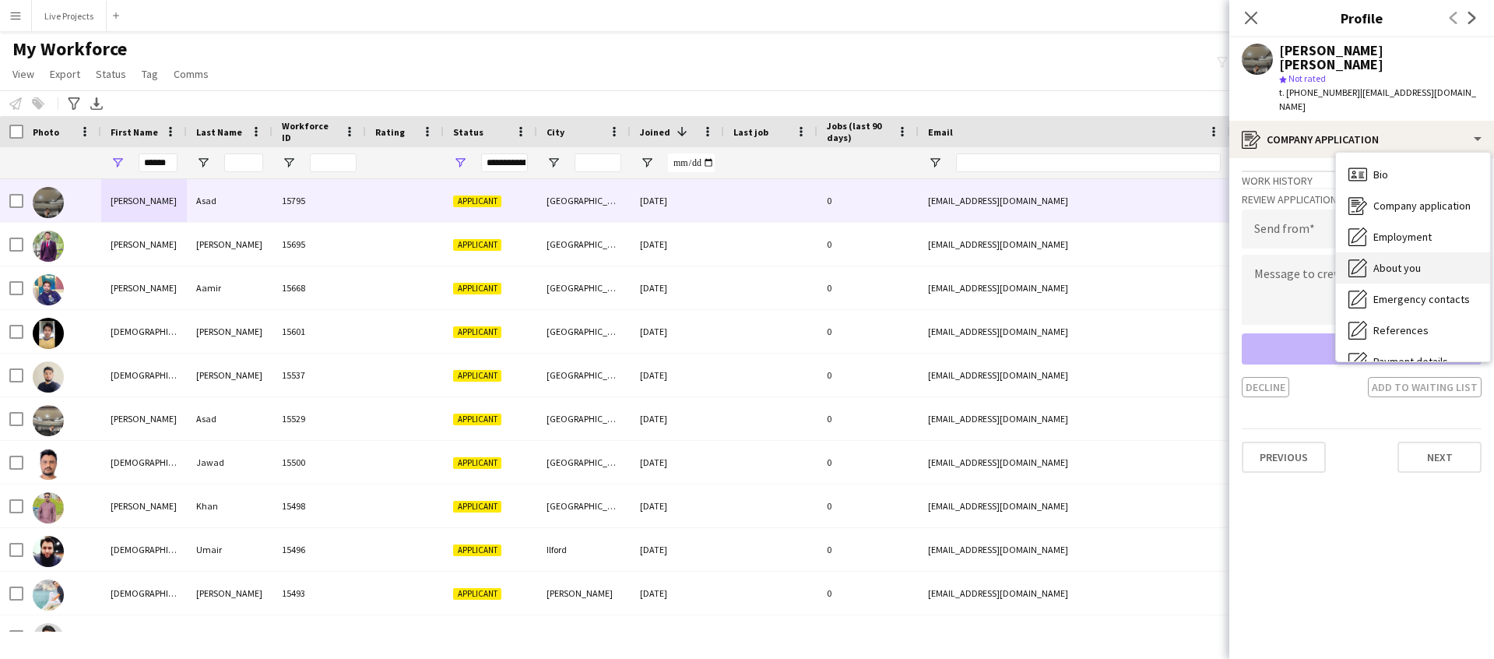
click at [1407, 261] on span "About you" at bounding box center [1398, 268] width 48 height 14
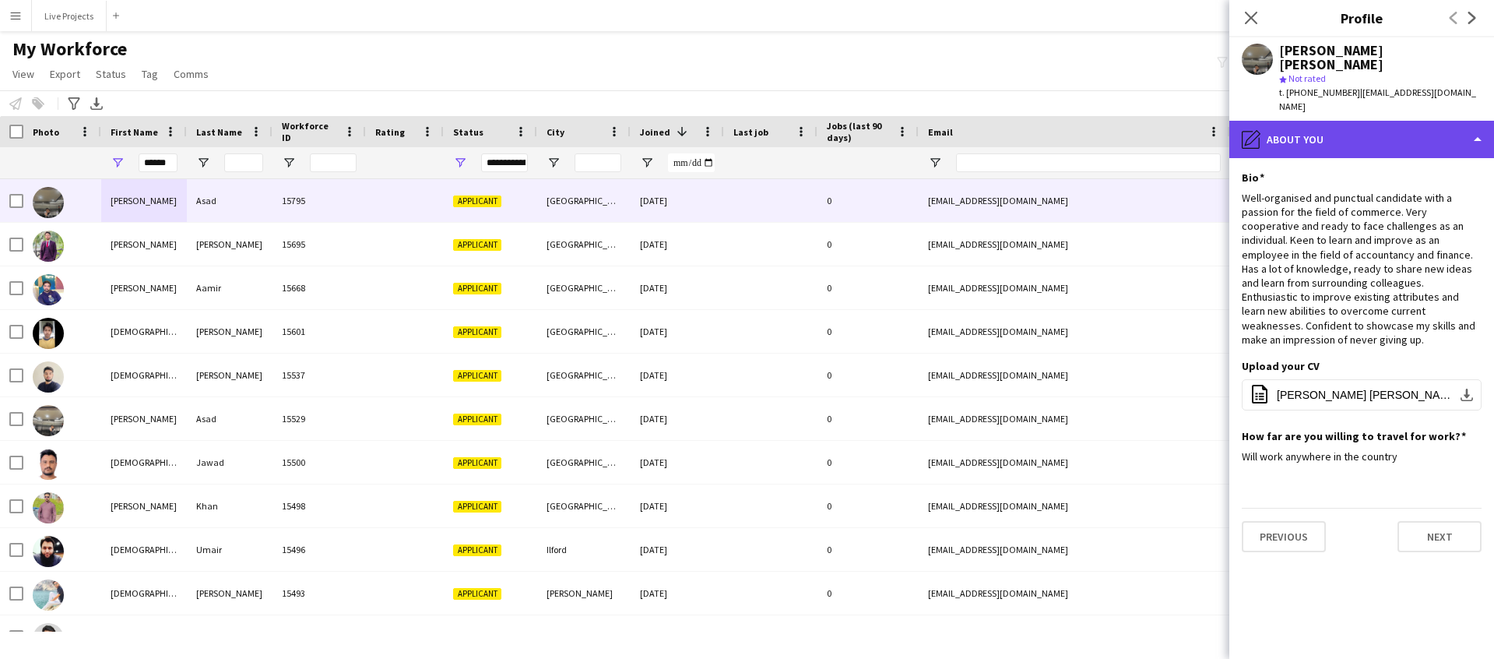
click at [1342, 128] on div "pencil4 About you" at bounding box center [1362, 139] width 265 height 37
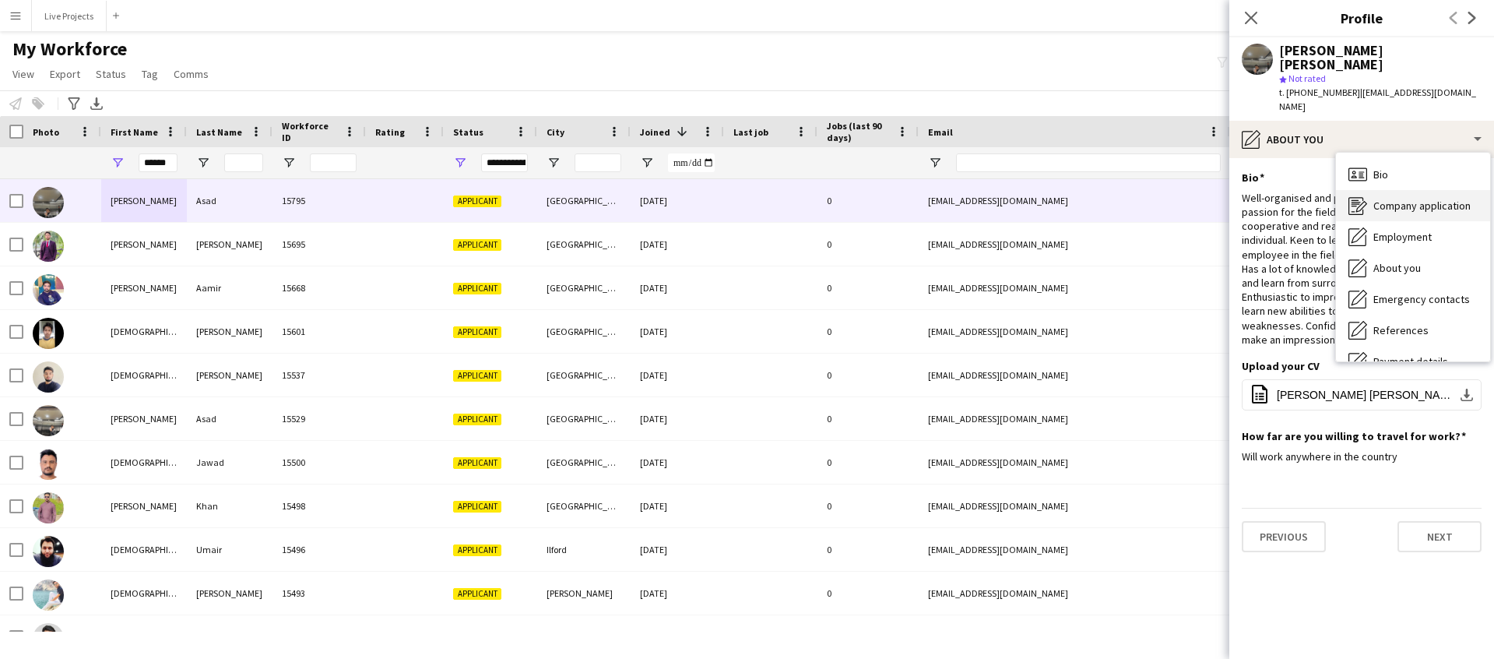
click at [1388, 199] on span "Company application" at bounding box center [1422, 206] width 97 height 14
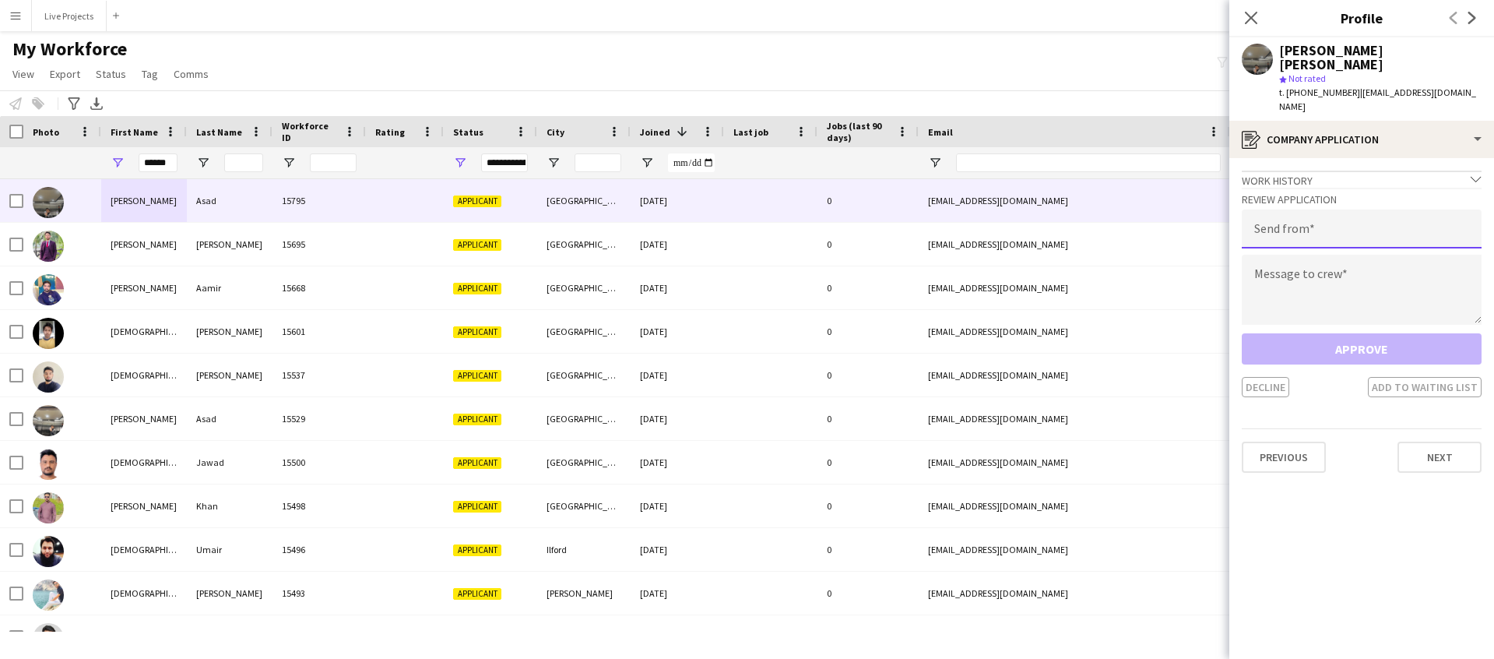
click at [1356, 209] on input "email" at bounding box center [1362, 228] width 240 height 39
type input "**********"
paste textarea "**********"
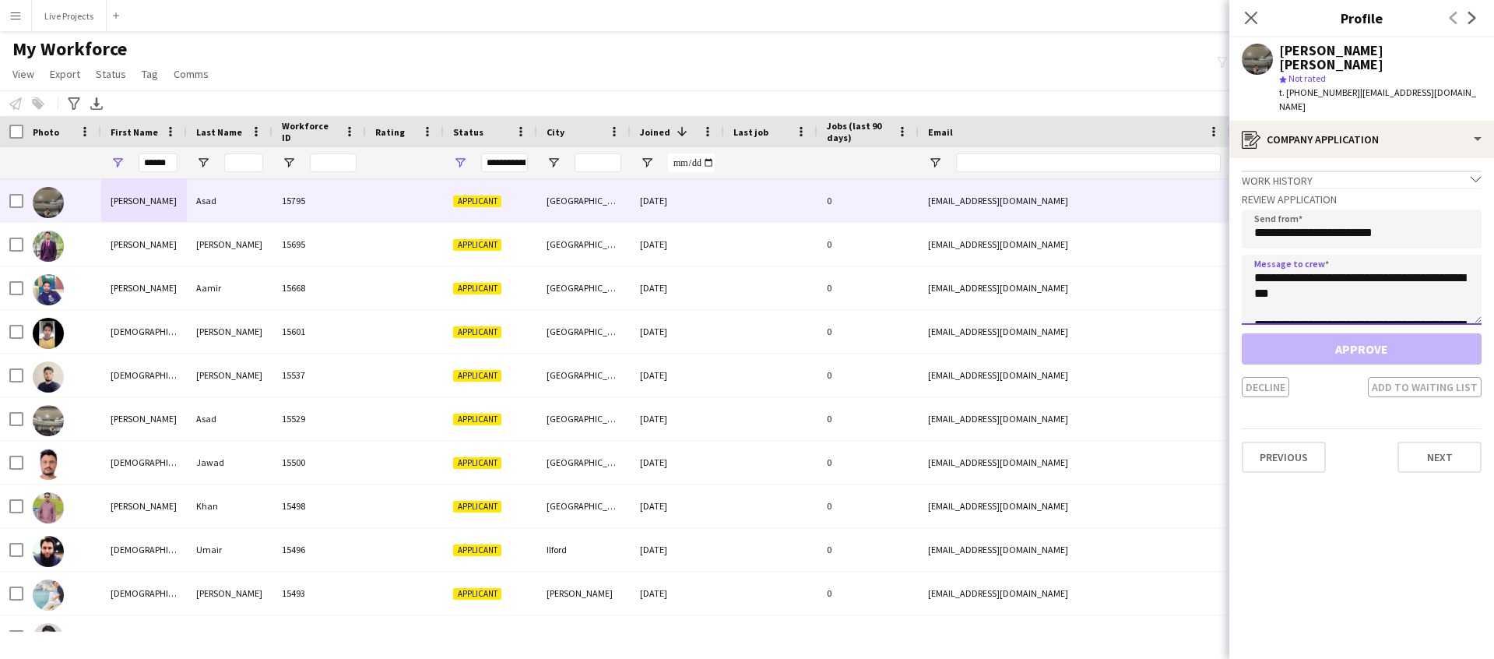
scroll to position [1318, 0]
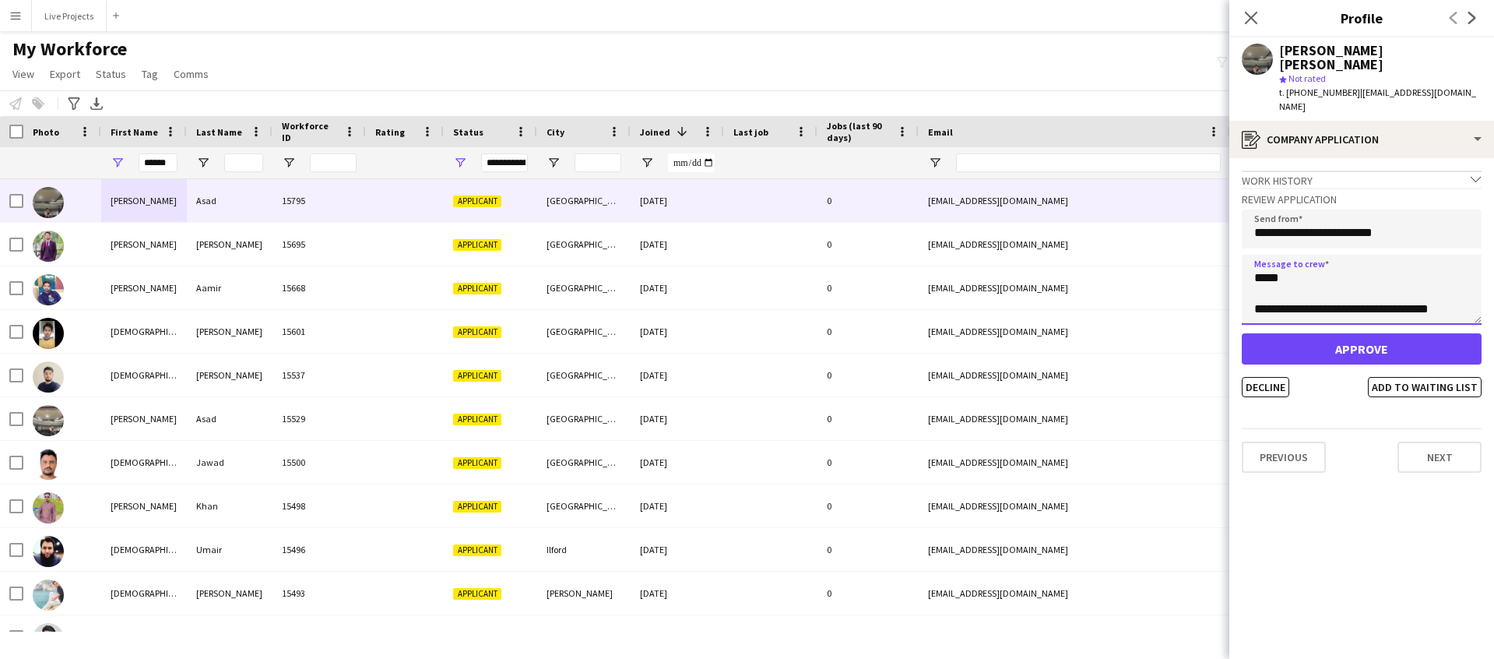
type textarea "**********"
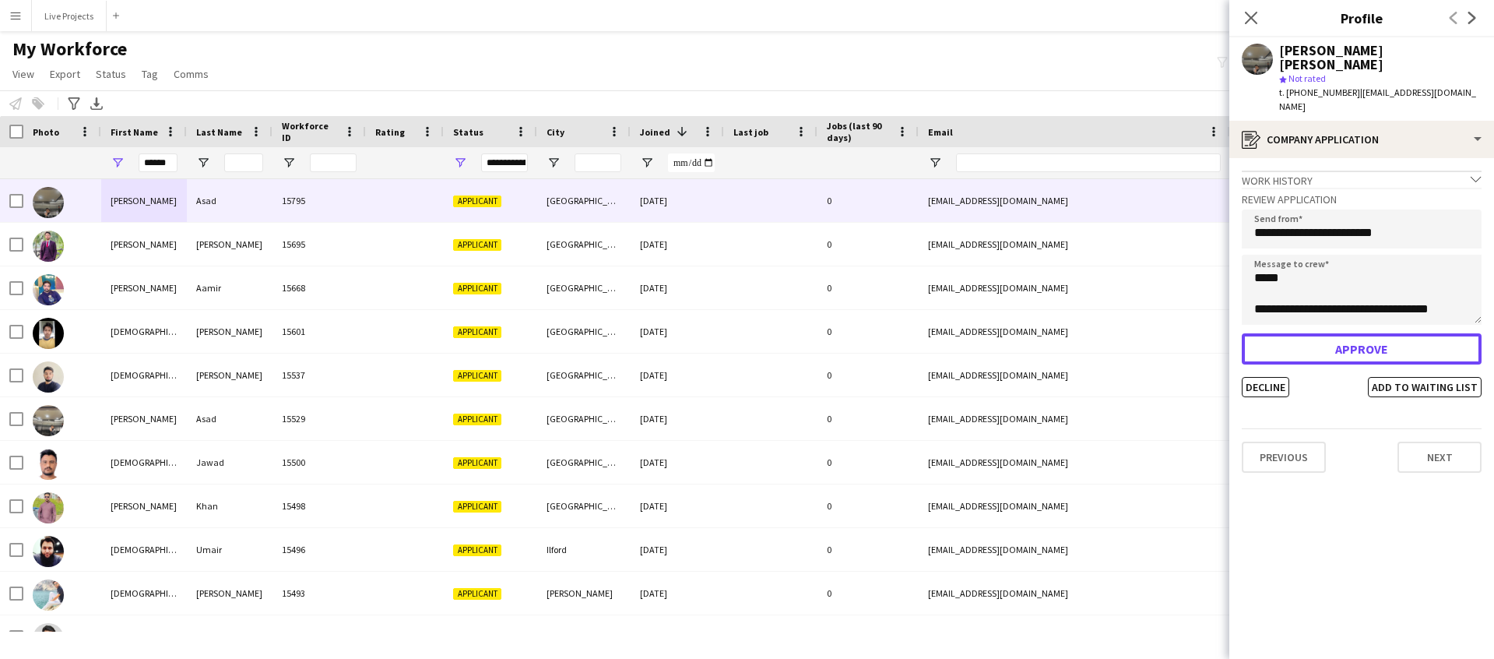
click at [1321, 333] on button "Approve" at bounding box center [1362, 348] width 240 height 31
